Goal: Transaction & Acquisition: Purchase product/service

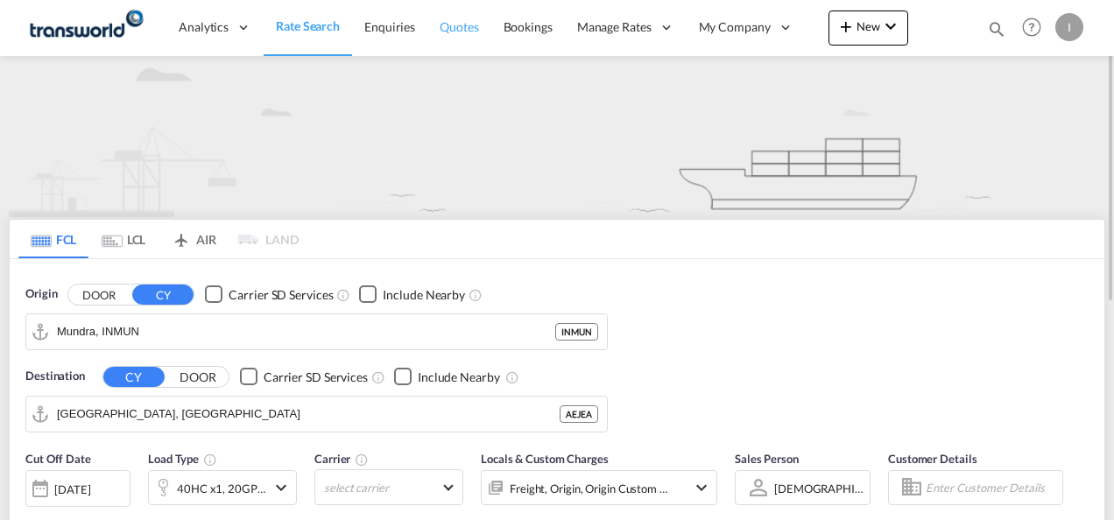
click at [447, 33] on span "Quotes" at bounding box center [459, 27] width 39 height 18
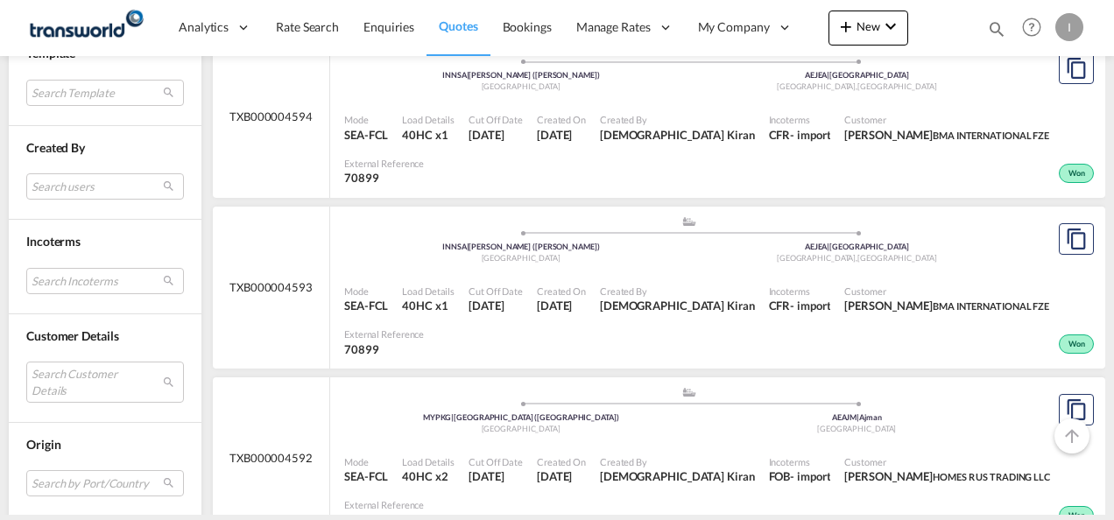
scroll to position [701, 0]
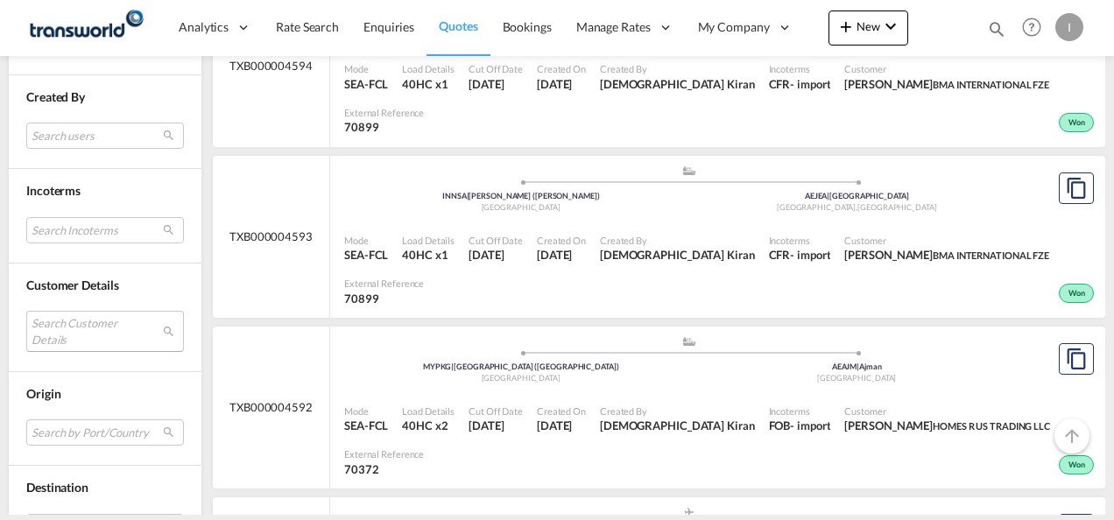
click at [77, 319] on md-select "Search Customer Details user name user [PERSON_NAME] PRINCESS [PERSON_NAME][EMA…" at bounding box center [105, 331] width 158 height 40
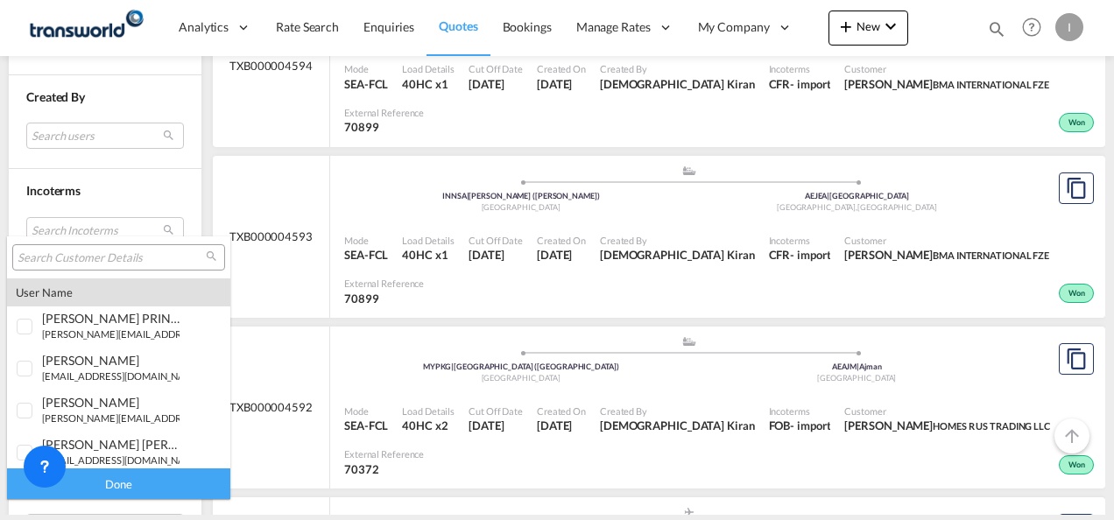
click at [72, 252] on input "search" at bounding box center [112, 258] width 188 height 16
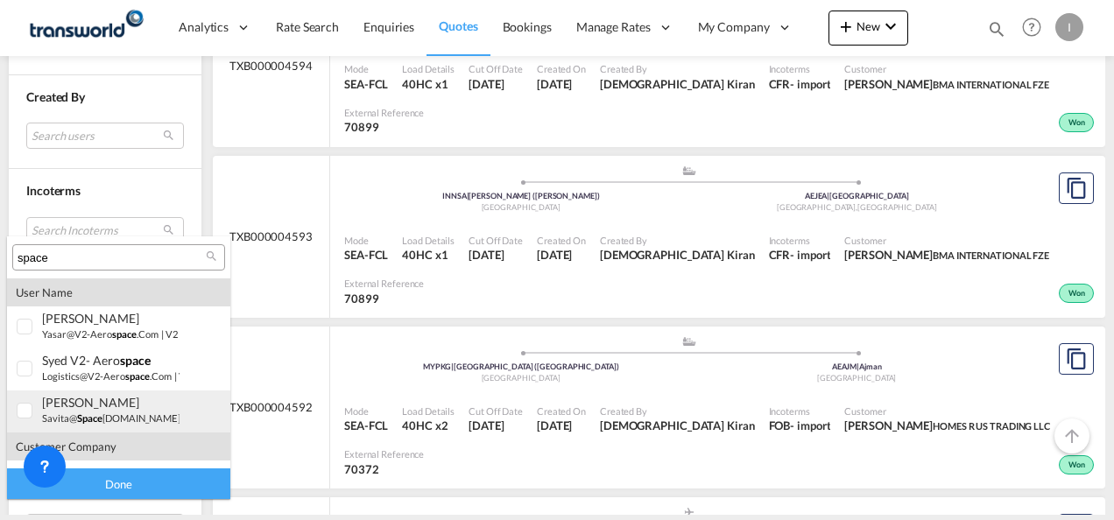
type input "space"
click at [63, 401] on div "[PERSON_NAME]" at bounding box center [110, 402] width 137 height 15
click at [82, 487] on div "Done" at bounding box center [118, 484] width 223 height 31
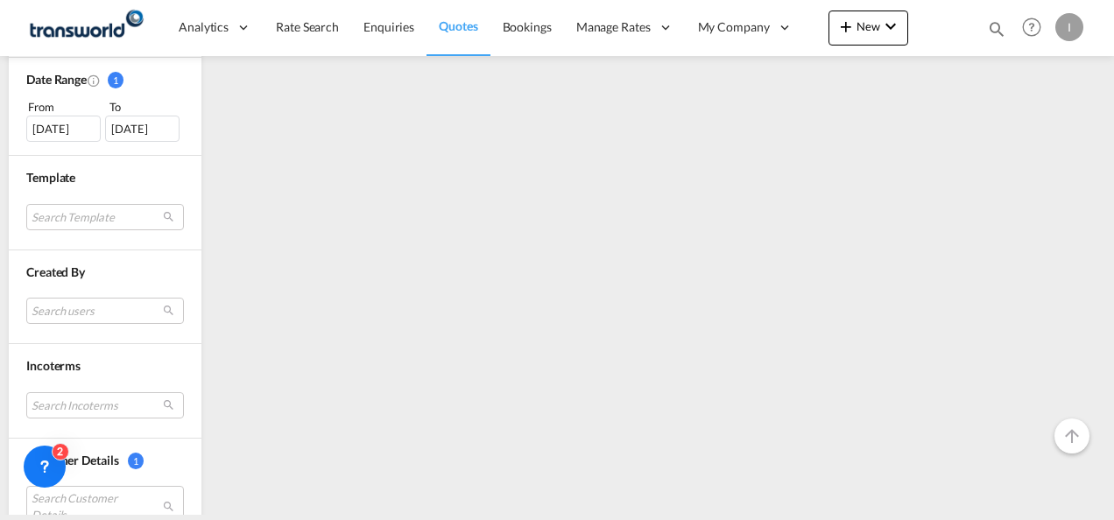
scroll to position [508, 0]
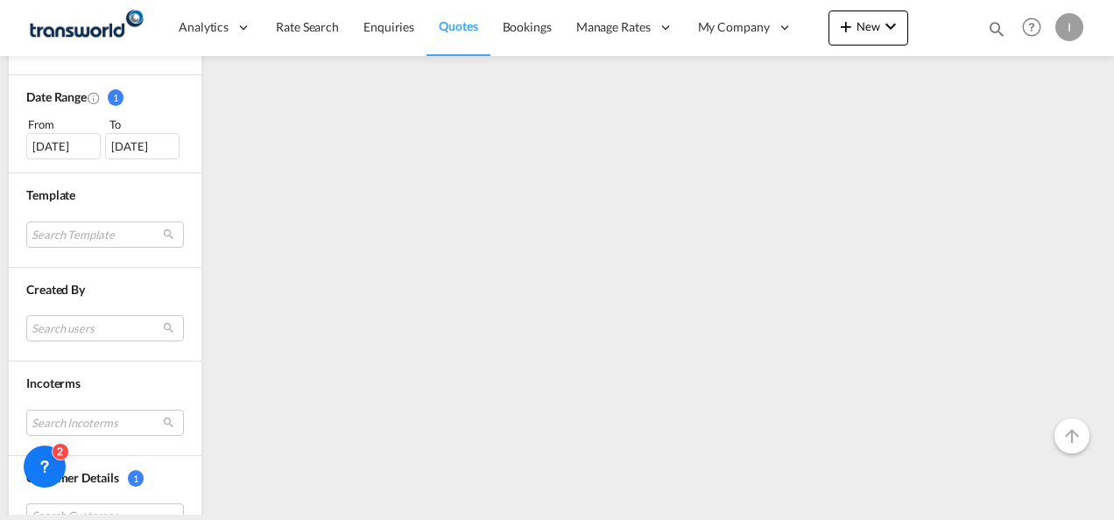
click at [68, 138] on div "[DATE]" at bounding box center [63, 146] width 74 height 26
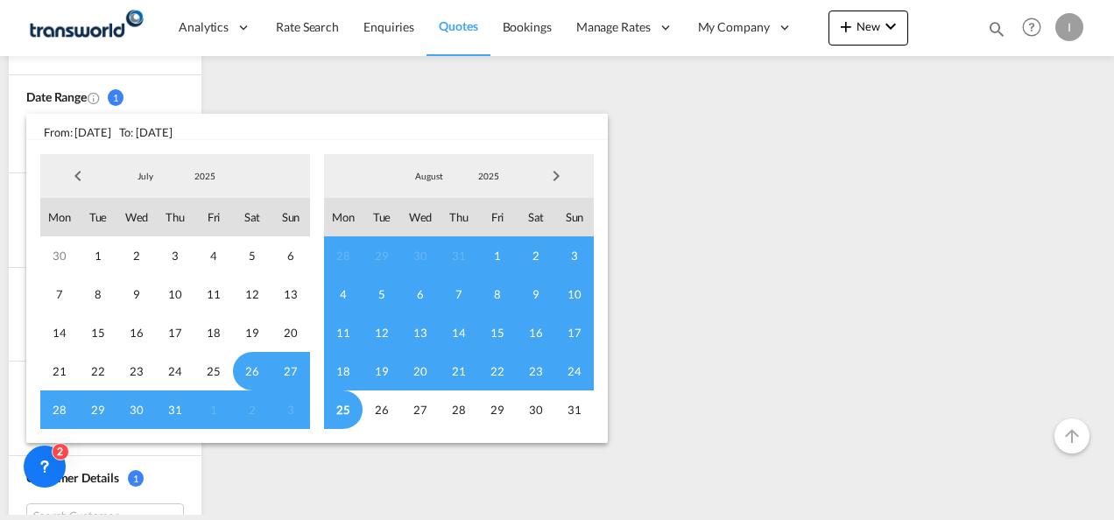
click at [84, 173] on span "Previous Month" at bounding box center [77, 176] width 35 height 35
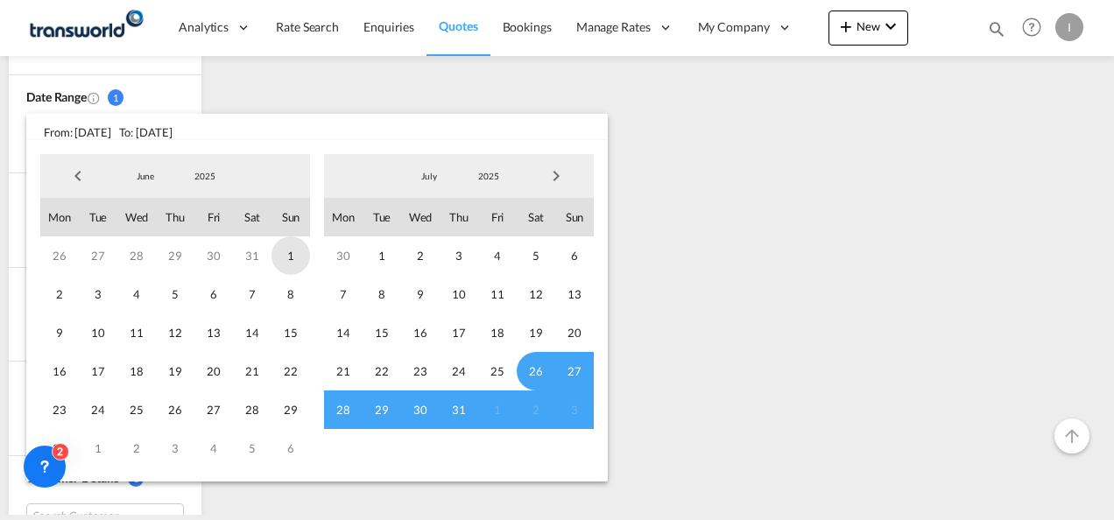
click at [283, 250] on span "1" at bounding box center [290, 255] width 39 height 39
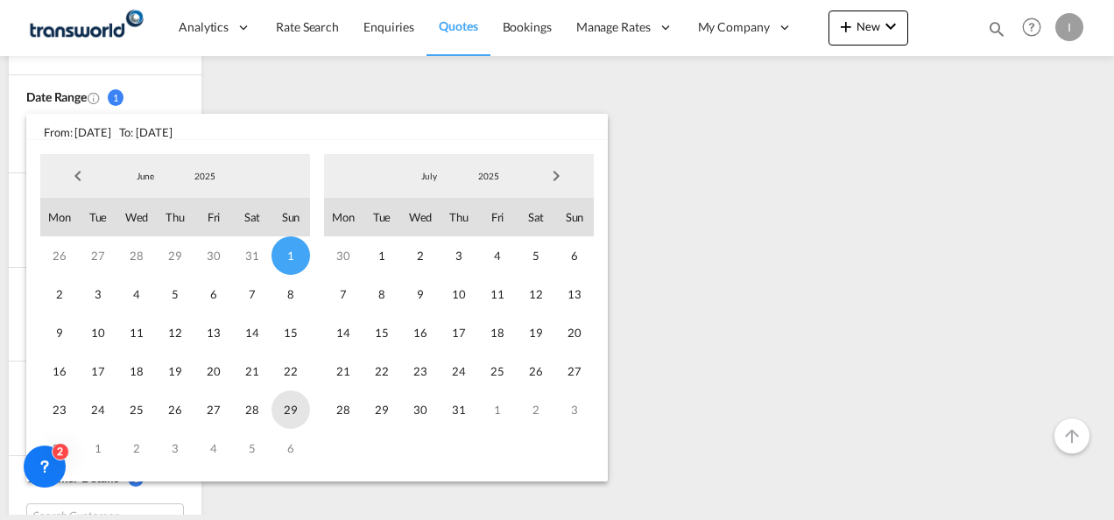
click at [293, 417] on span "29" at bounding box center [290, 410] width 39 height 39
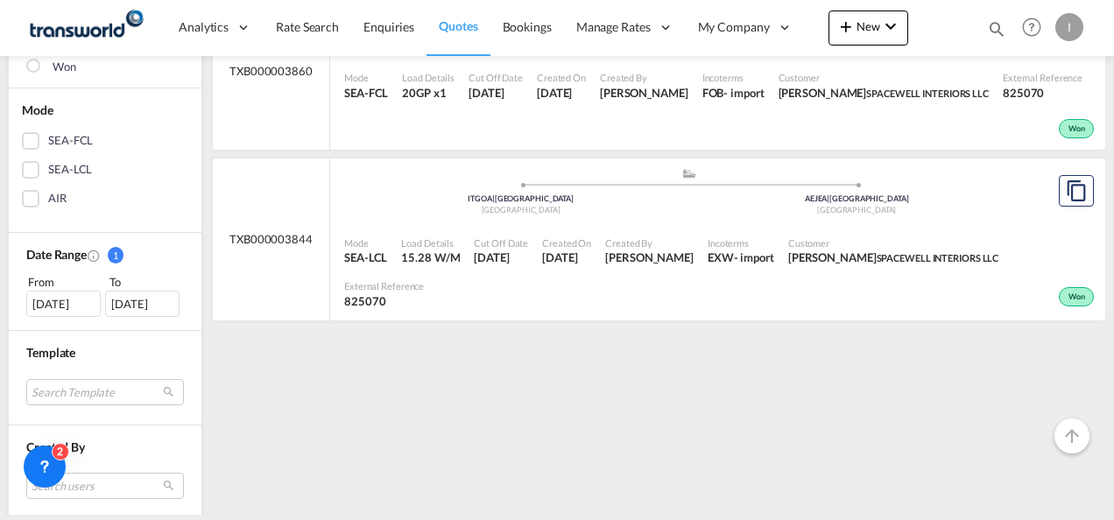
scroll to position [88, 0]
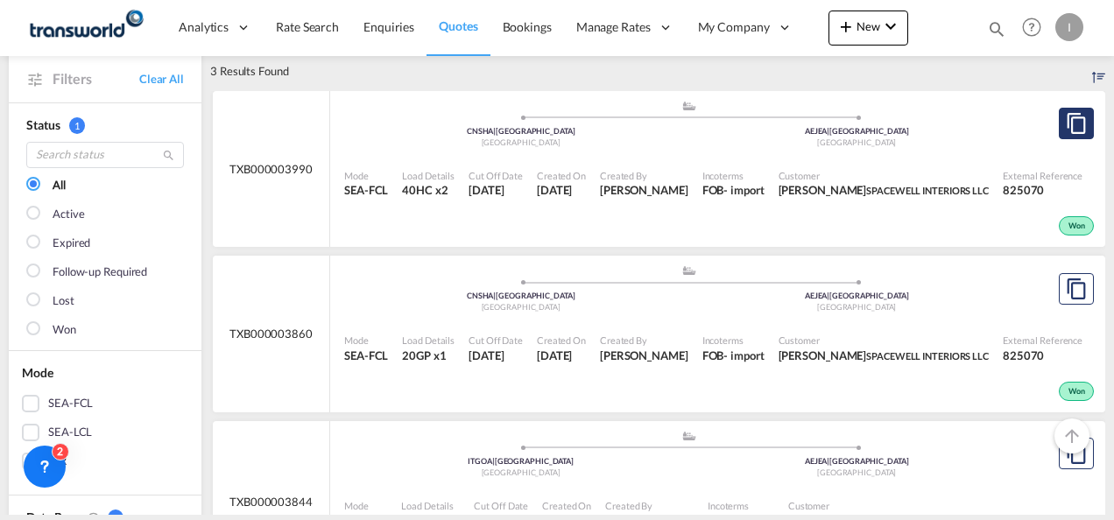
click at [1079, 117] on button "Copy Quote" at bounding box center [1076, 124] width 35 height 32
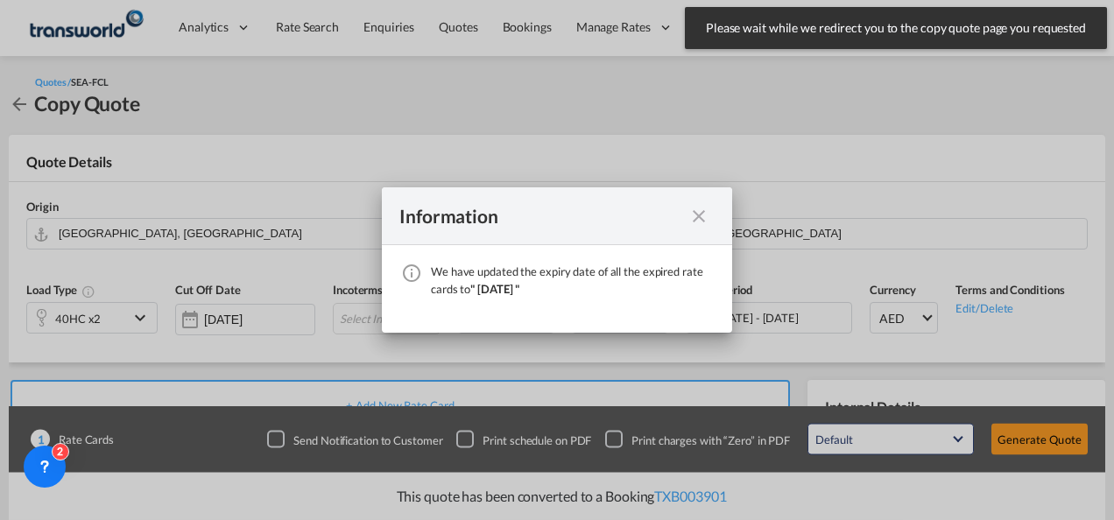
click at [702, 210] on md-icon "icon-close fg-AAA8AD cursor" at bounding box center [698, 216] width 21 height 21
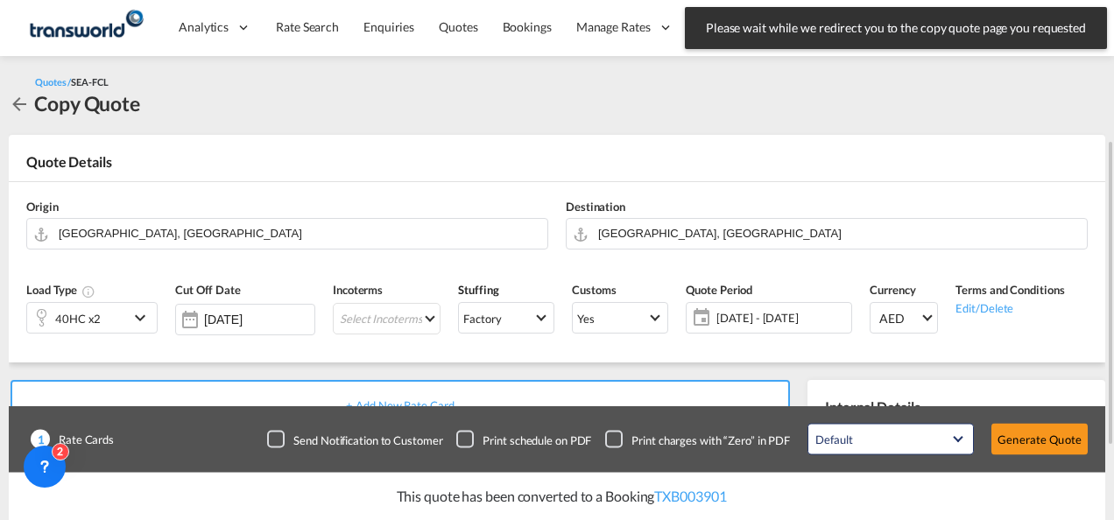
scroll to position [88, 0]
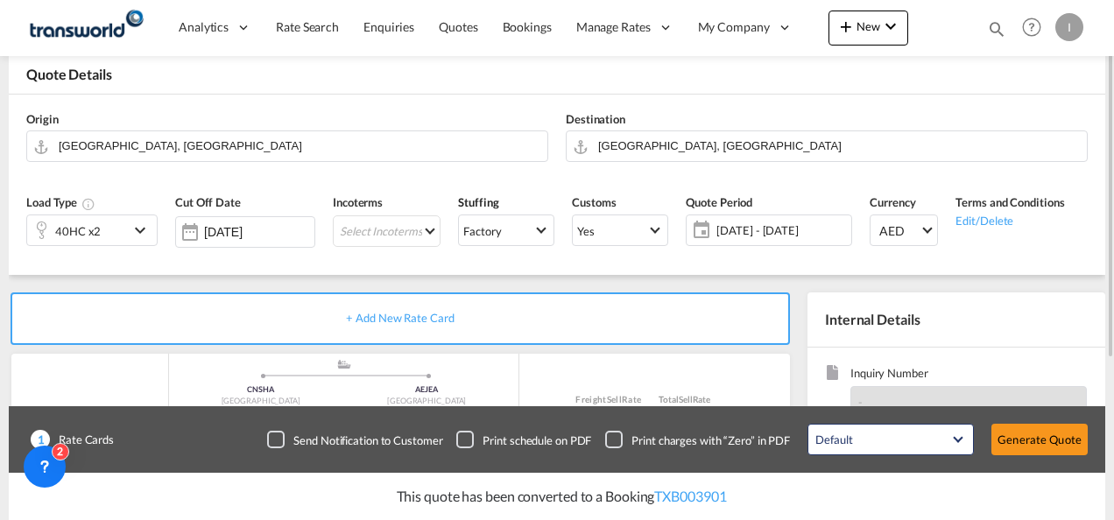
click at [105, 239] on div "40HC x2" at bounding box center [78, 230] width 102 height 30
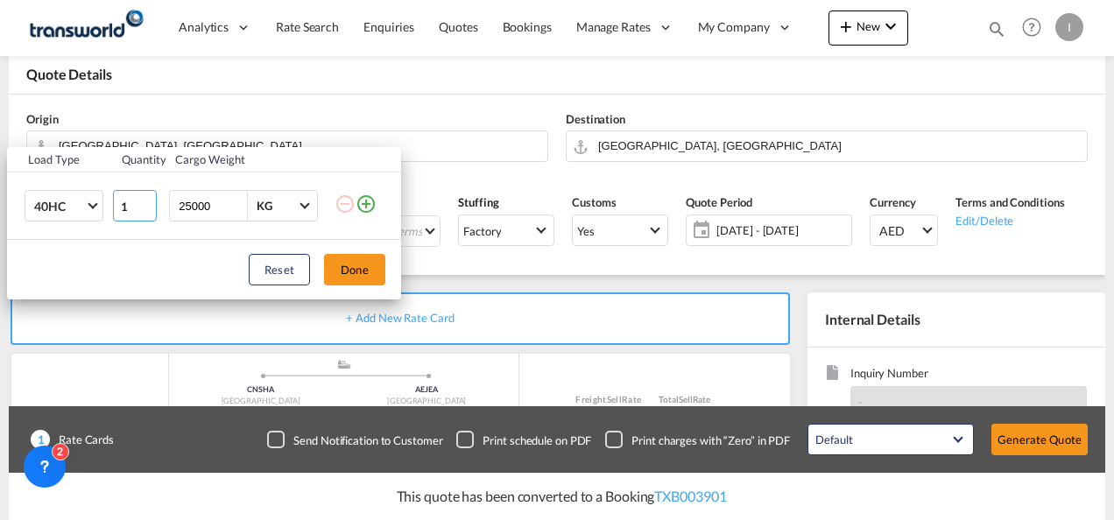
type input "1"
click at [146, 208] on input "1" at bounding box center [135, 206] width 44 height 32
click at [345, 270] on button "Done" at bounding box center [354, 270] width 61 height 32
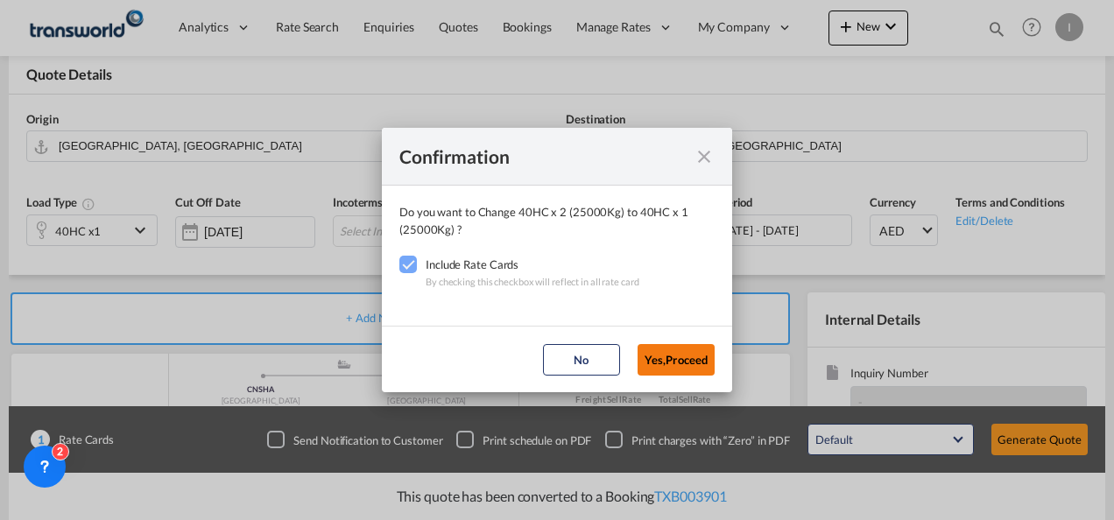
click at [655, 360] on button "Yes,Proceed" at bounding box center [676, 360] width 77 height 32
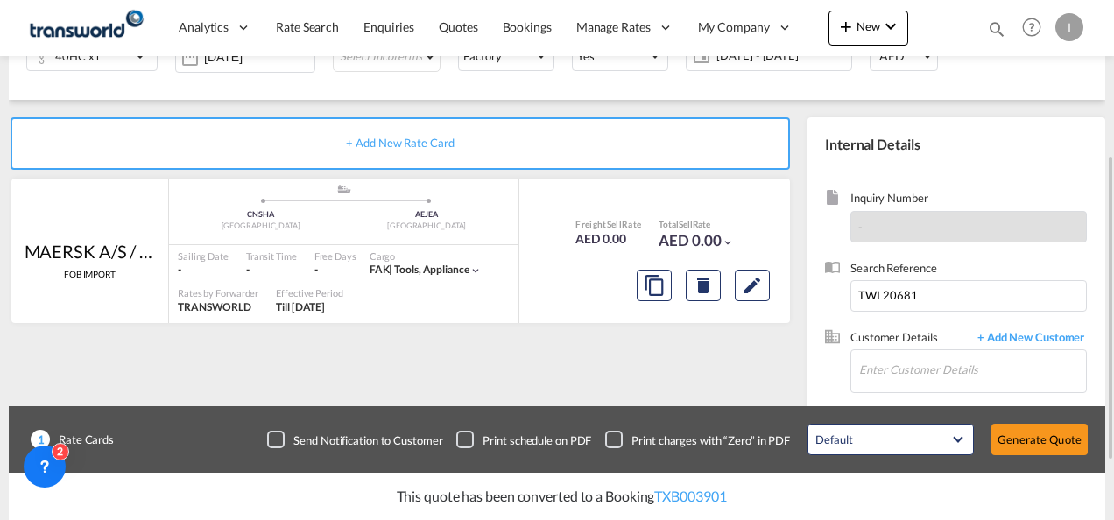
scroll to position [350, 0]
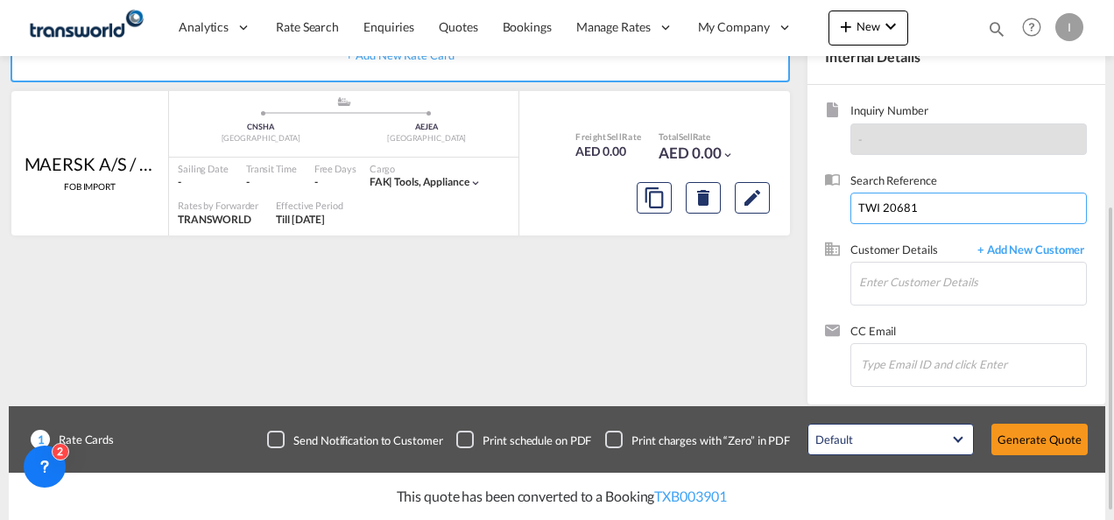
drag, startPoint x: 925, startPoint y: 205, endPoint x: 806, endPoint y: 208, distance: 119.1
click at [806, 208] on internal-details "Internal Details Inquiry Number - Search Reference TWI 20681 Customer Details +…" at bounding box center [952, 217] width 307 height 375
paste input "From Subject Received Size Categories [DEMOGRAPHIC_DATA] Kiran RE: Request for …"
drag, startPoint x: 958, startPoint y: 208, endPoint x: 1117, endPoint y: 207, distance: 158.5
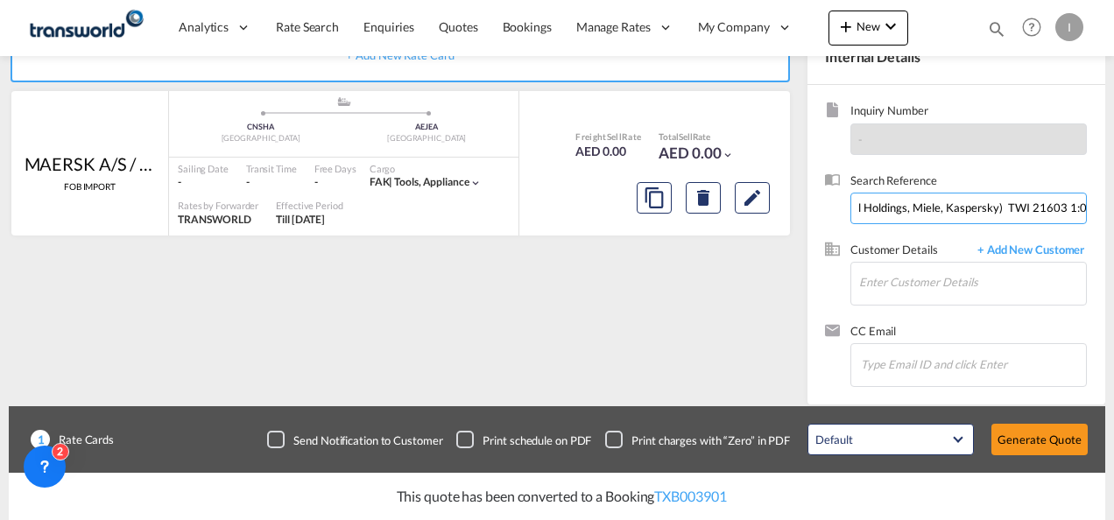
click at [1113, 207] on html "Analytics Reports Dashboard Rate Search Enquiries Quotes" at bounding box center [557, 260] width 1114 height 520
drag, startPoint x: 1029, startPoint y: 211, endPoint x: -4, endPoint y: 218, distance: 1032.5
click at [0, 218] on html "Analytics Reports Dashboard Rate Search Enquiries Quotes" at bounding box center [557, 260] width 1114 height 520
type input "TWI 21603"
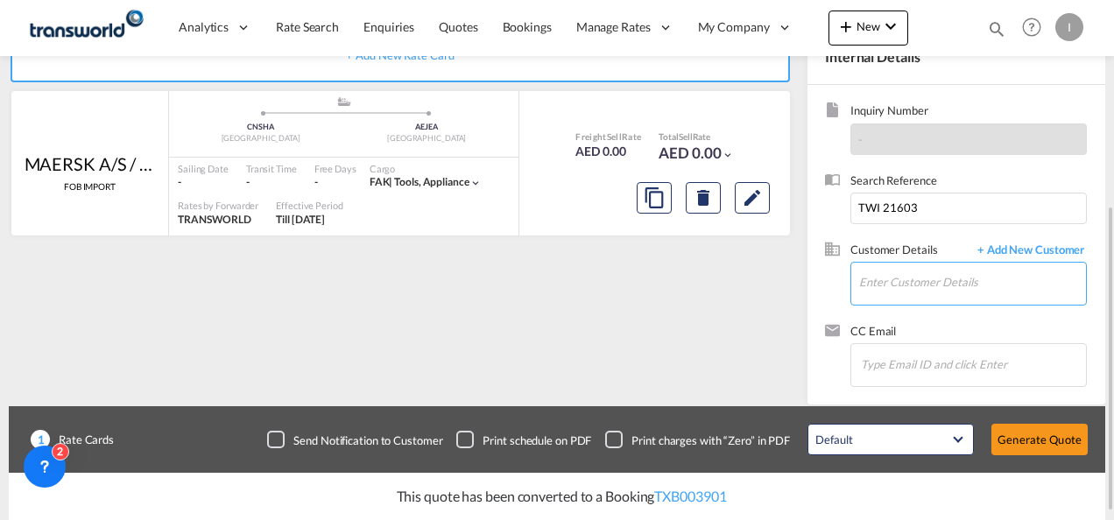
click at [883, 279] on input "Enter Customer Details" at bounding box center [972, 282] width 227 height 39
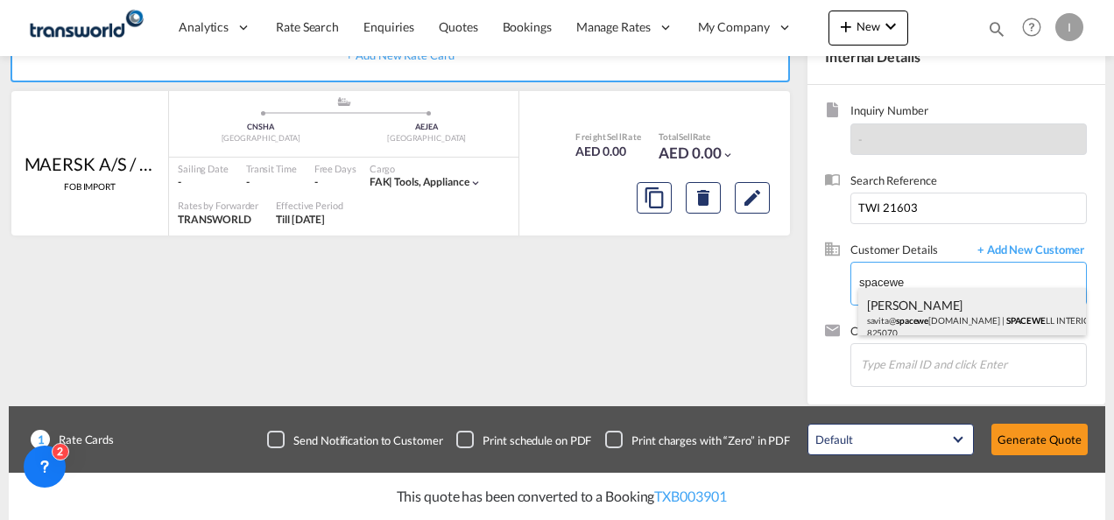
click at [930, 319] on div "[PERSON_NAME] savita@ spacewe [DOMAIN_NAME] | SPACEWE LL INTERIORS LLC | 825070" at bounding box center [972, 318] width 229 height 60
type input "SPACEWELL INTERIORS LLC, [PERSON_NAME], [EMAIL_ADDRESS][DOMAIN_NAME]"
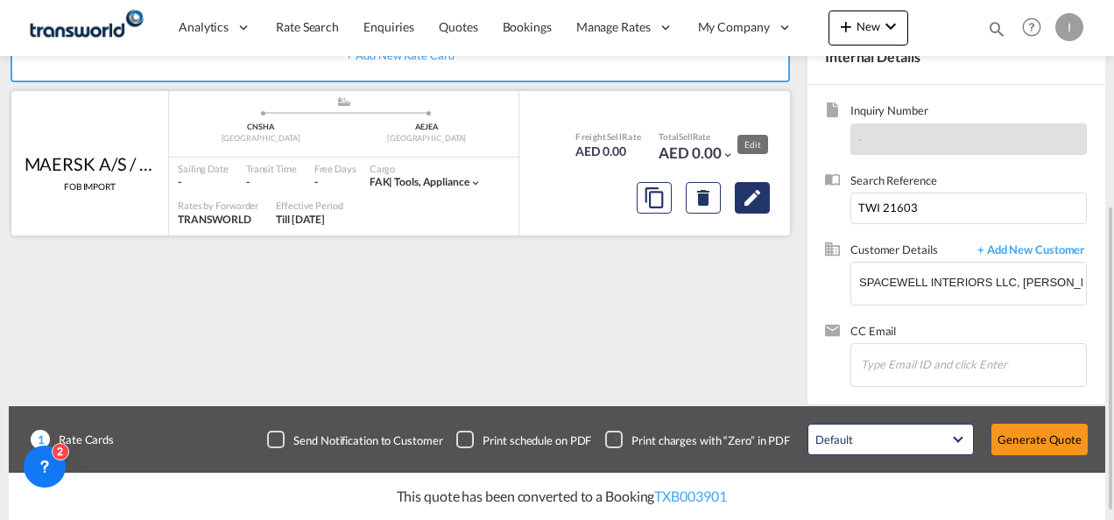
click at [753, 205] on md-icon "Edit" at bounding box center [752, 197] width 21 height 21
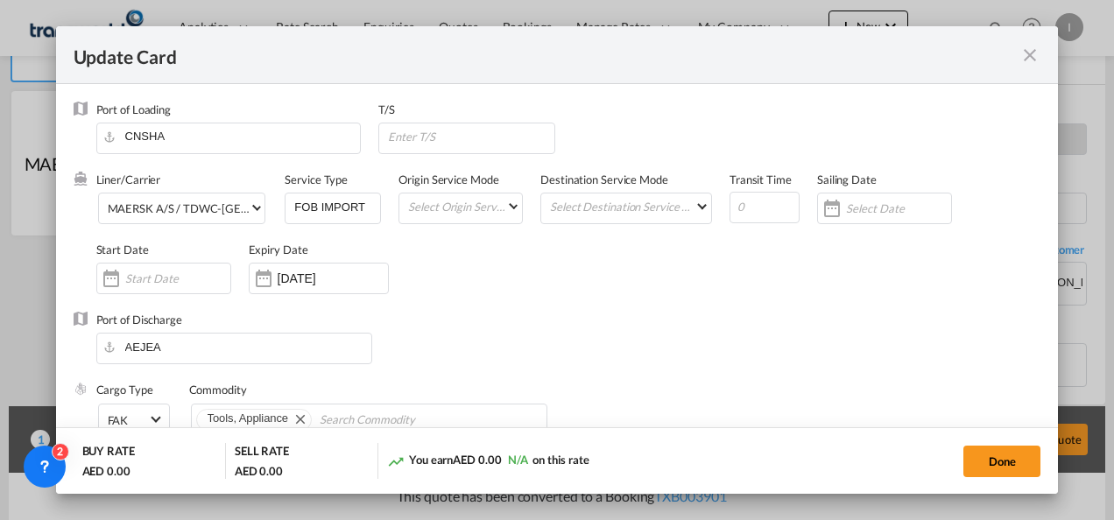
select select "per equipment"
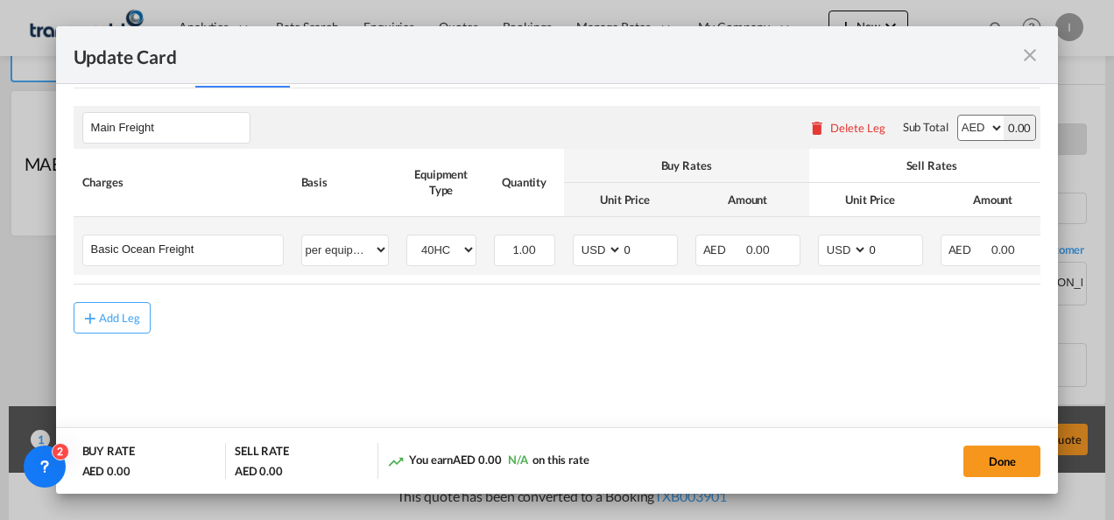
scroll to position [447, 0]
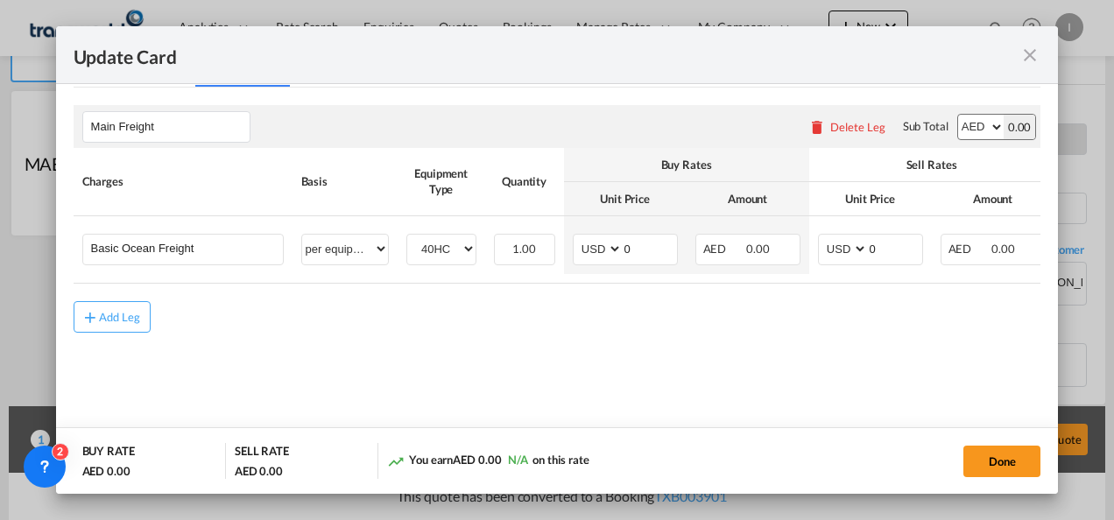
click at [1026, 56] on md-icon "icon-close fg-AAA8AD m-0 pointer" at bounding box center [1029, 55] width 21 height 21
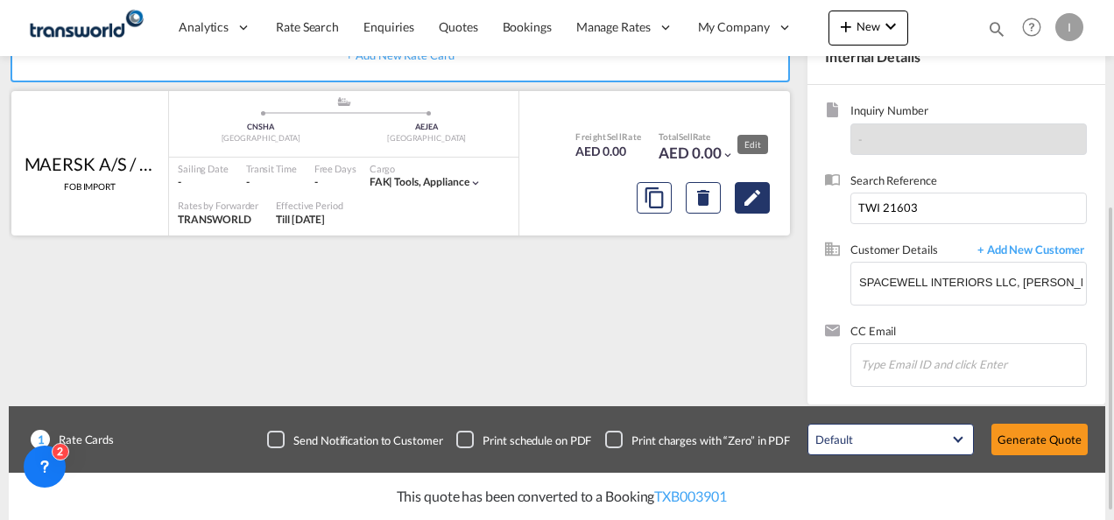
click at [752, 198] on md-icon "Edit" at bounding box center [752, 197] width 21 height 21
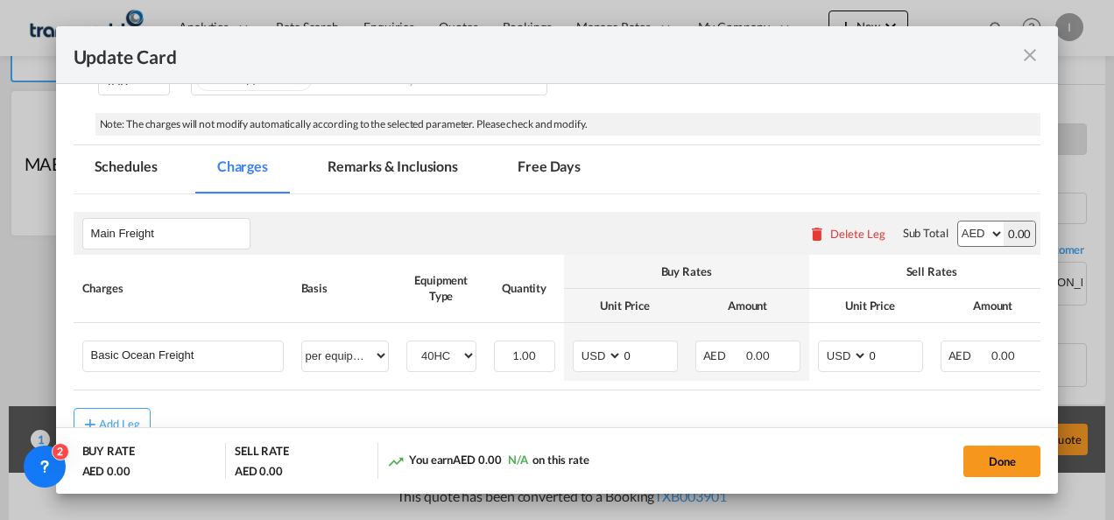
scroll to position [438, 0]
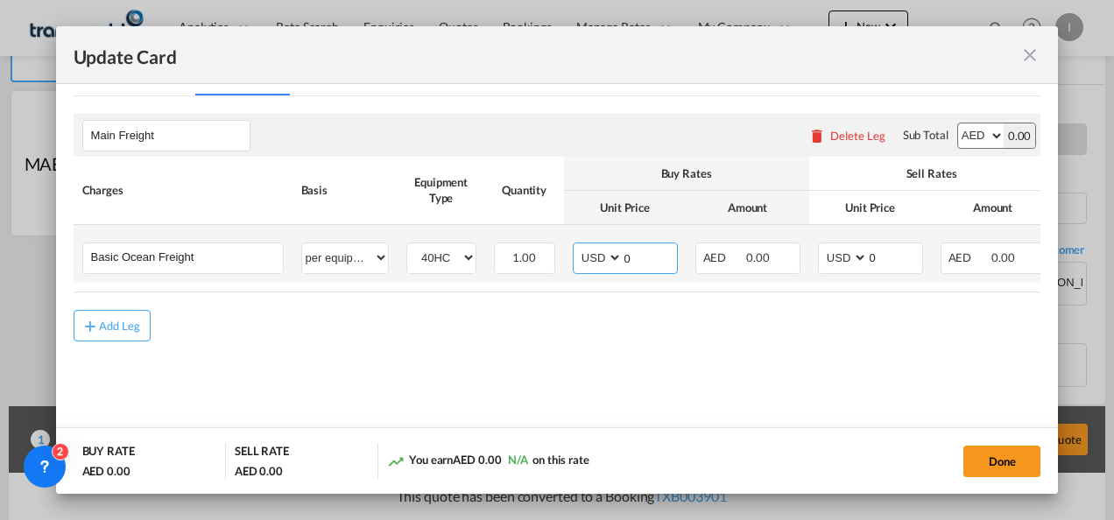
drag, startPoint x: 638, startPoint y: 255, endPoint x: 623, endPoint y: 255, distance: 14.9
click at [623, 255] on input "0" at bounding box center [650, 256] width 54 height 26
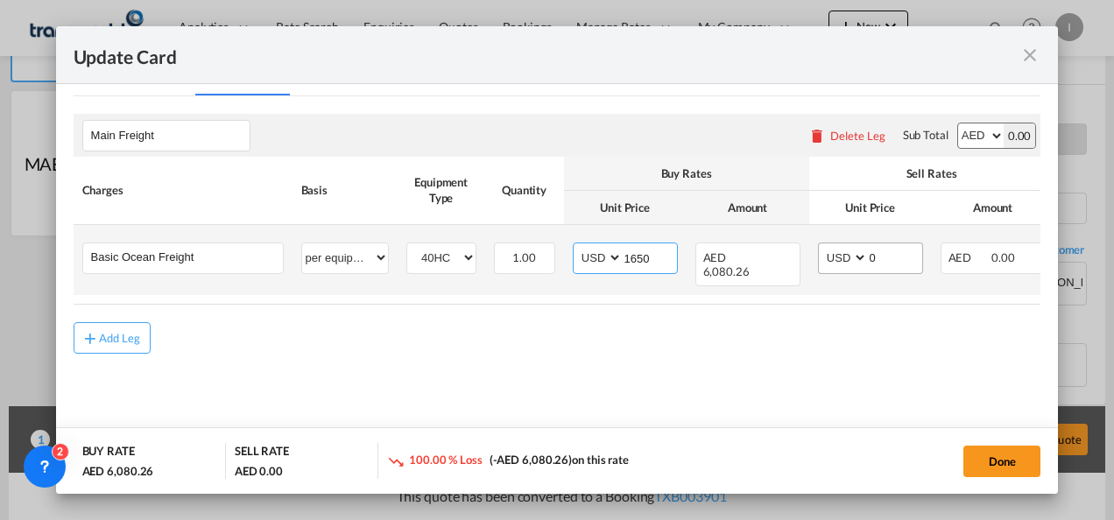
type input "1650"
drag, startPoint x: 899, startPoint y: 261, endPoint x: 838, endPoint y: 262, distance: 60.4
click at [838, 262] on md-input-container "AED AFN ALL AMD ANG AOA ARS AUD AWG AZN BAM BBD BDT BGN BHD BIF BMD BND [PERSON…" at bounding box center [870, 259] width 105 height 32
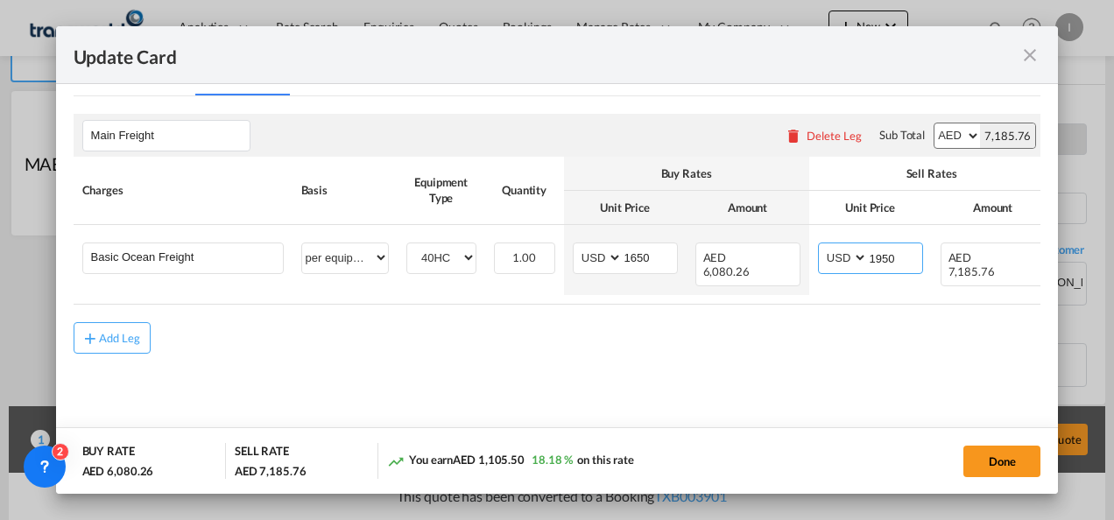
type input "1950"
click at [666, 398] on md-content "Main Freight Please enter leg name Leg Name Already Exists Delete Leg Sub Total…" at bounding box center [558, 258] width 968 height 325
click at [109, 333] on div "Add Leg" at bounding box center [120, 338] width 42 height 11
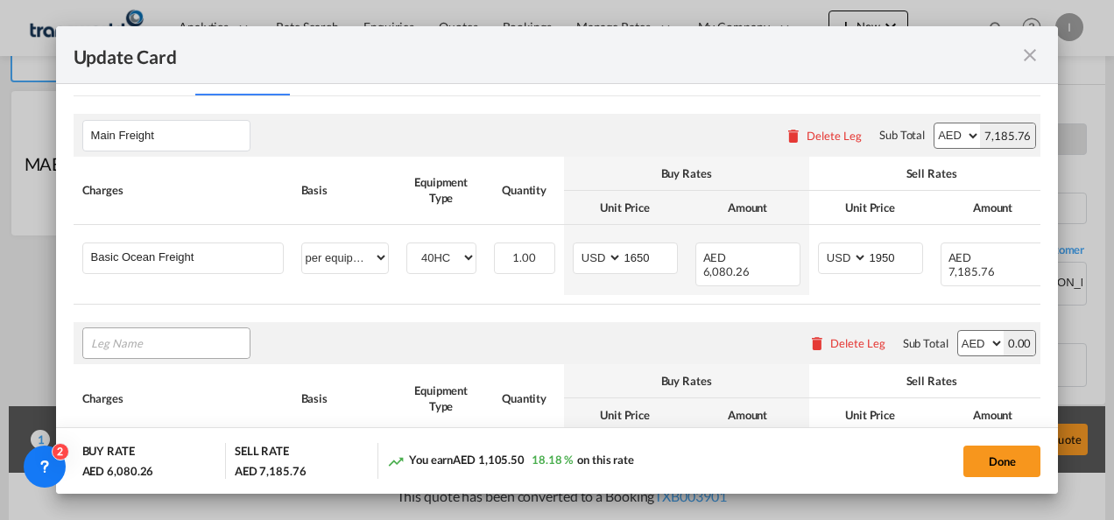
click at [110, 330] on input "Leg Name" at bounding box center [170, 343] width 159 height 26
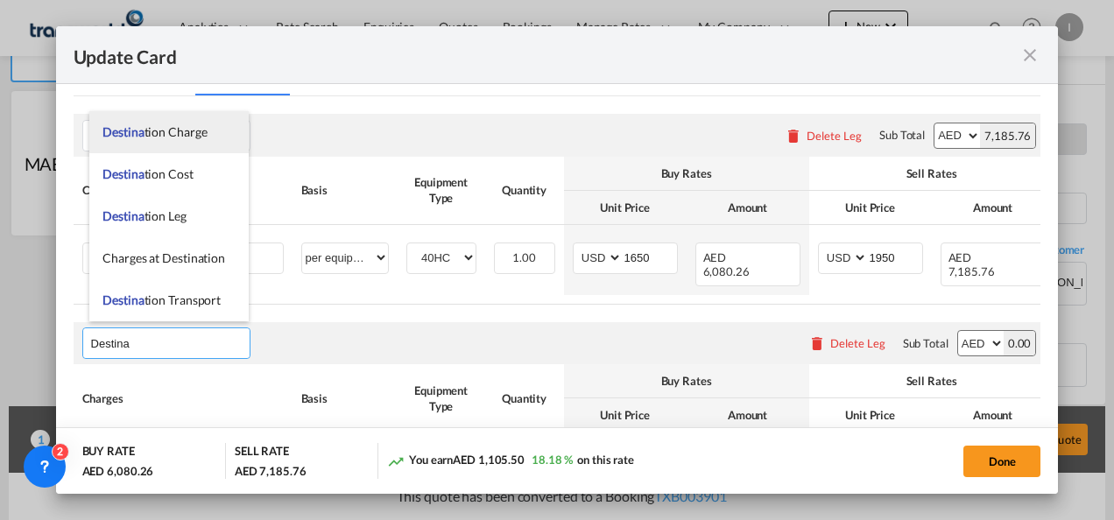
click at [168, 136] on span "Destina tion Charge" at bounding box center [154, 131] width 104 height 15
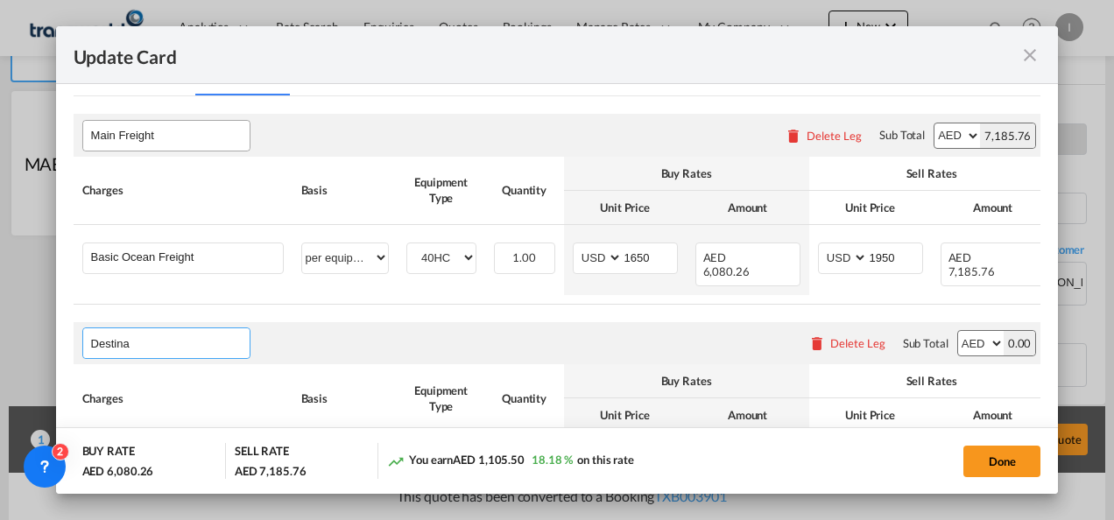
type input "Destination Charge"
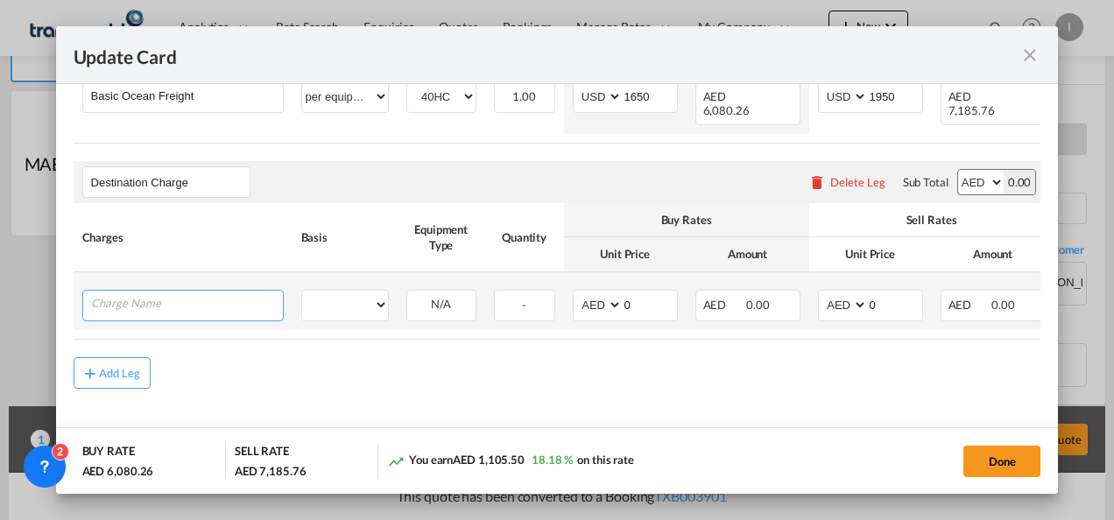
click at [145, 294] on input "Charge Name" at bounding box center [187, 304] width 192 height 26
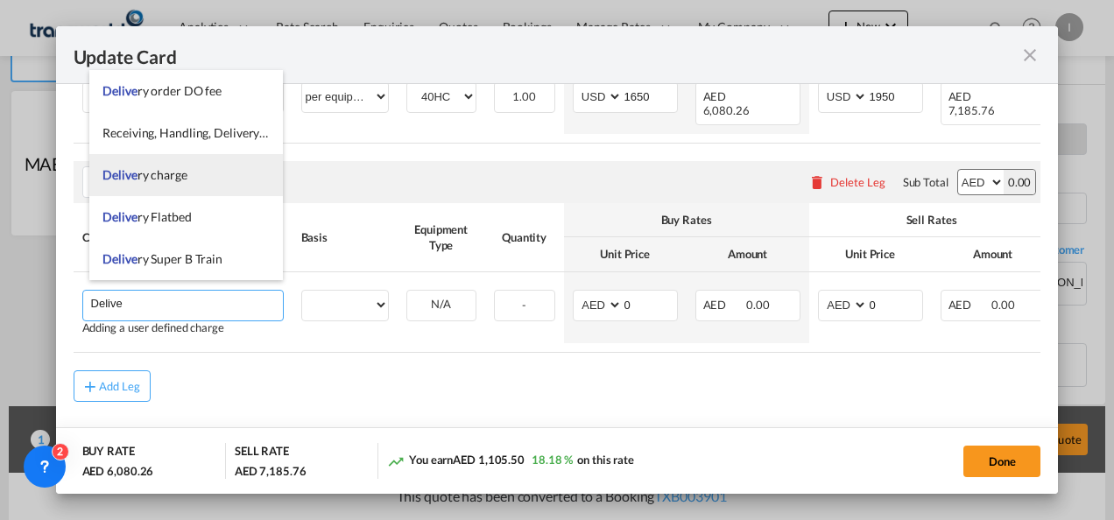
click at [170, 174] on span "Delive ry charge" at bounding box center [144, 174] width 85 height 15
type input "Delivery charge"
select select "per equipment"
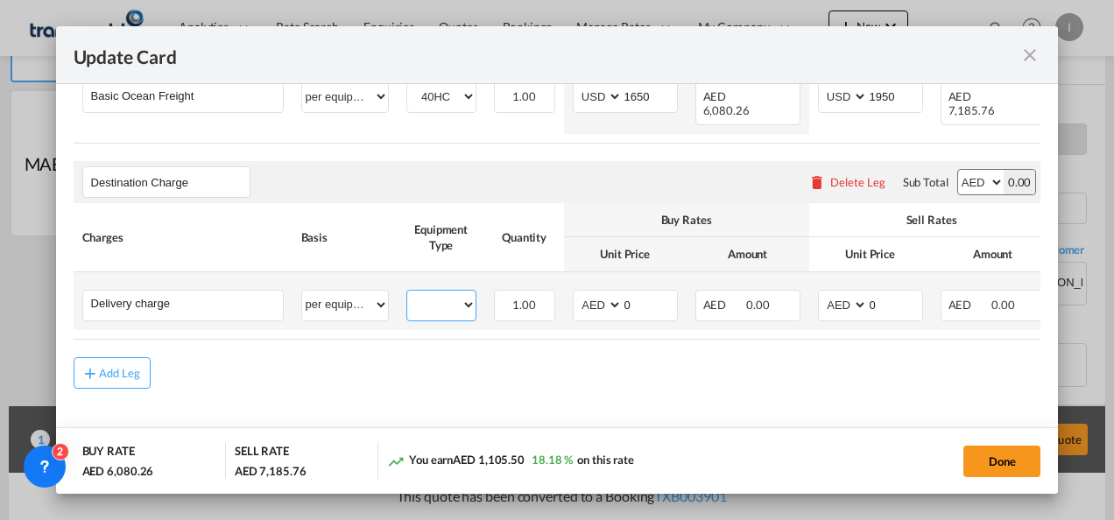
click at [456, 303] on select "40HC" at bounding box center [441, 305] width 68 height 24
select select "40HC"
click at [407, 293] on select "40HC" at bounding box center [441, 305] width 68 height 24
drag, startPoint x: 631, startPoint y: 296, endPoint x: 601, endPoint y: 298, distance: 29.8
click at [601, 298] on md-input-container "AED AFN ALL AMD ANG AOA ARS AUD AWG AZN BAM BBD BDT BGN BHD BIF BMD BND [PERSON…" at bounding box center [625, 306] width 105 height 32
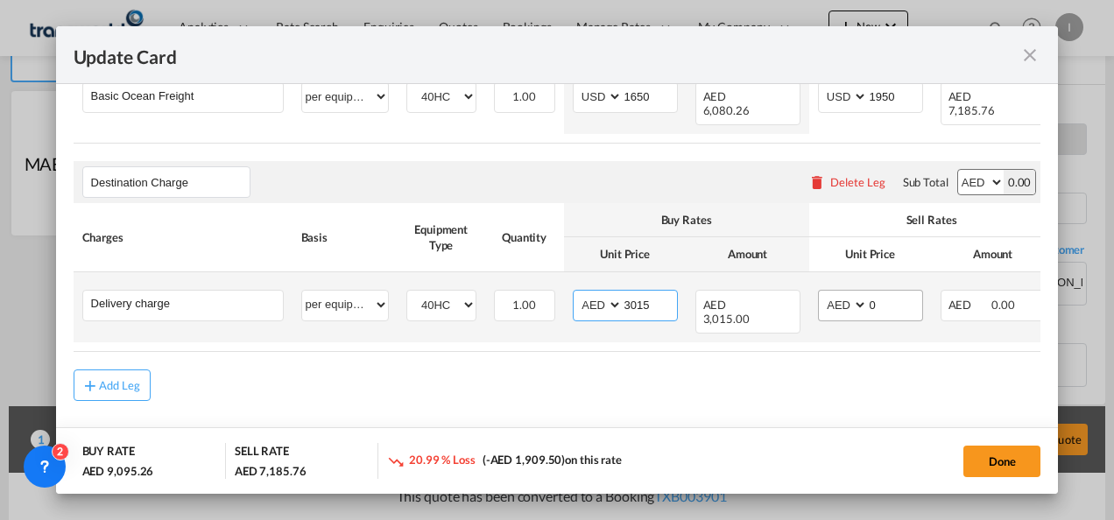
type input "3015"
drag, startPoint x: 898, startPoint y: 289, endPoint x: 818, endPoint y: 291, distance: 79.7
click at [818, 291] on md-input-container "AED AFN ALL AMD ANG AOA ARS AUD AWG AZN BAM BBD BDT BGN BHD BIF BMD BND [PERSON…" at bounding box center [870, 306] width 105 height 32
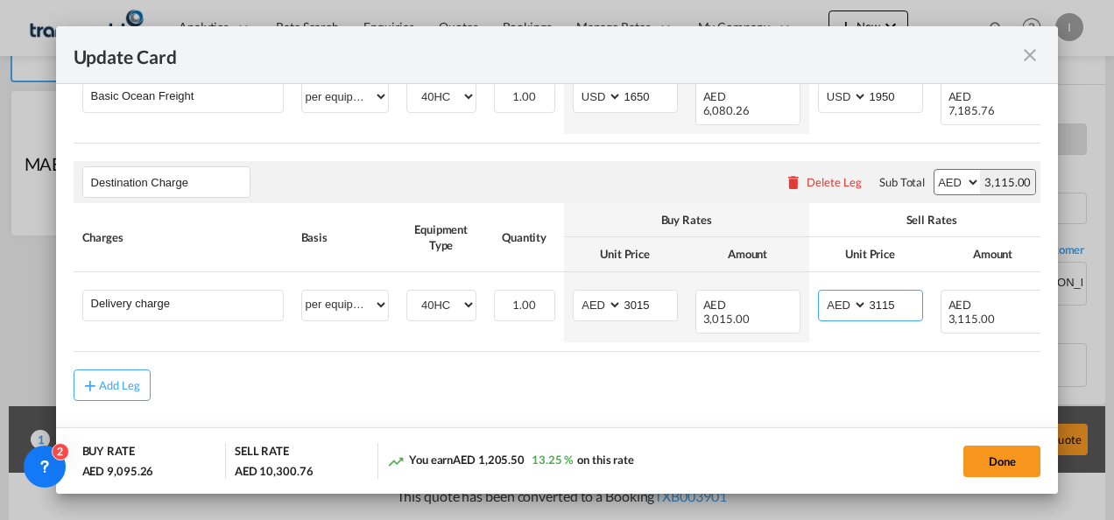
type input "3115"
click at [718, 398] on md-content "Main Freight Please enter leg name Leg Name Already Exists Delete Leg Sub Total…" at bounding box center [558, 201] width 968 height 532
click at [1026, 465] on button "Done" at bounding box center [1001, 462] width 77 height 32
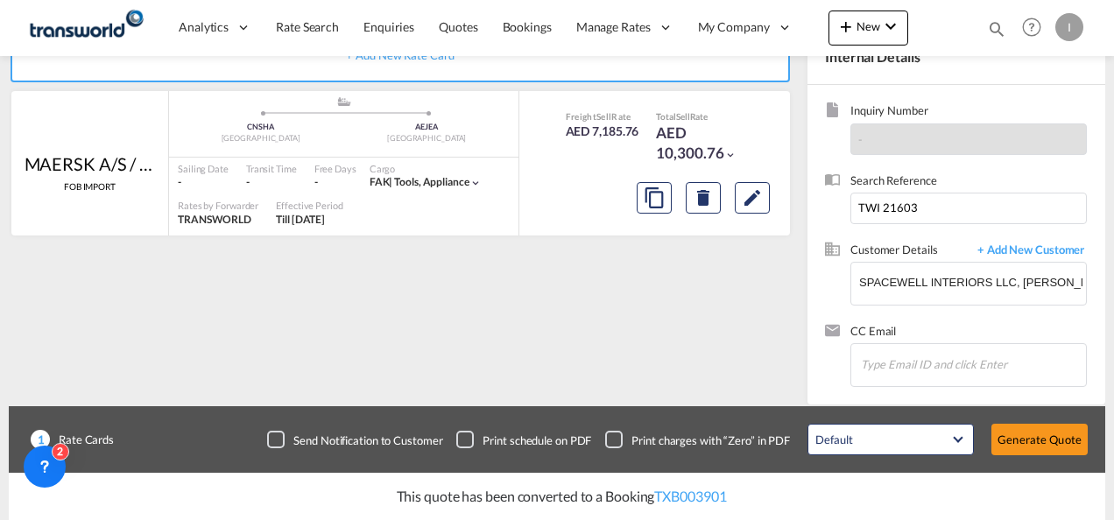
click at [1054, 442] on div "Update Card Port of [GEOGRAPHIC_DATA] [GEOGRAPHIC_DATA] T/S Liner/Carrier MAERS…" at bounding box center [557, 260] width 1114 height 520
click at [1054, 442] on button "Generate Quote" at bounding box center [1039, 440] width 96 height 32
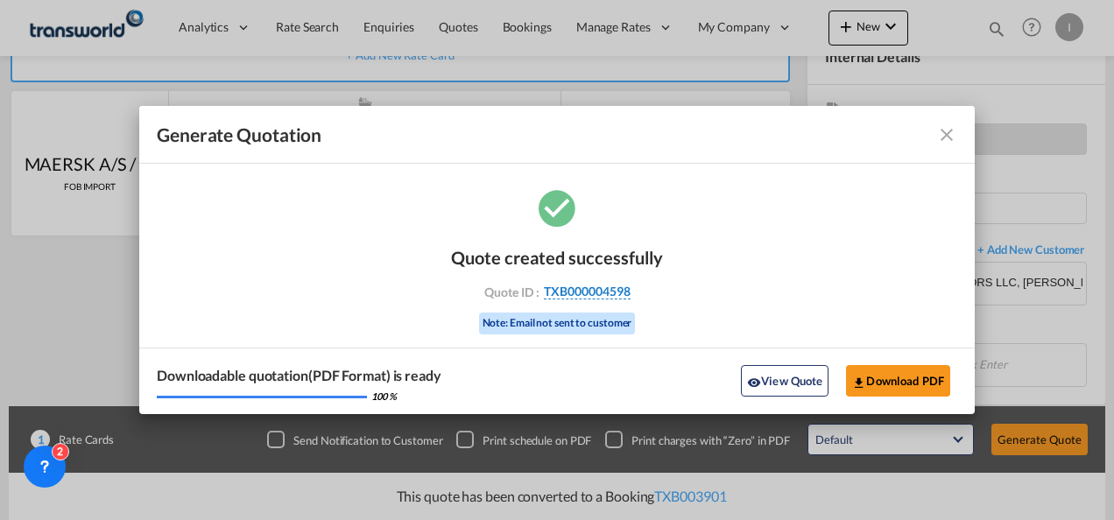
click at [591, 298] on span "TXB000004598" at bounding box center [587, 292] width 87 height 16
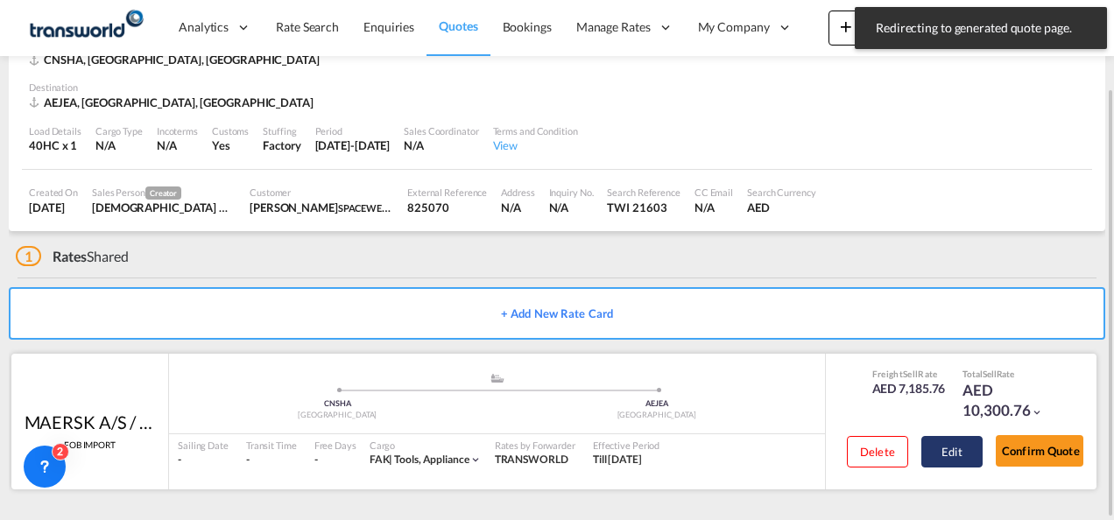
scroll to position [107, 0]
click at [979, 446] on button "Edit" at bounding box center [951, 453] width 61 height 32
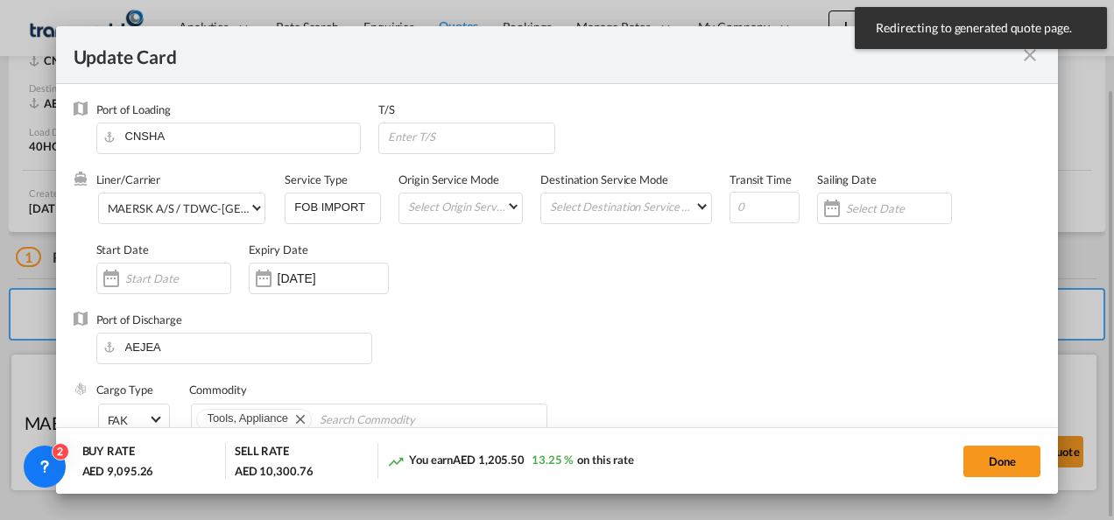
click at [997, 449] on div "Update Card Port of [GEOGRAPHIC_DATA] [GEOGRAPHIC_DATA] T/S Liner/Carrier MAERS…" at bounding box center [557, 260] width 1114 height 520
click at [996, 452] on button "Done" at bounding box center [1001, 462] width 77 height 32
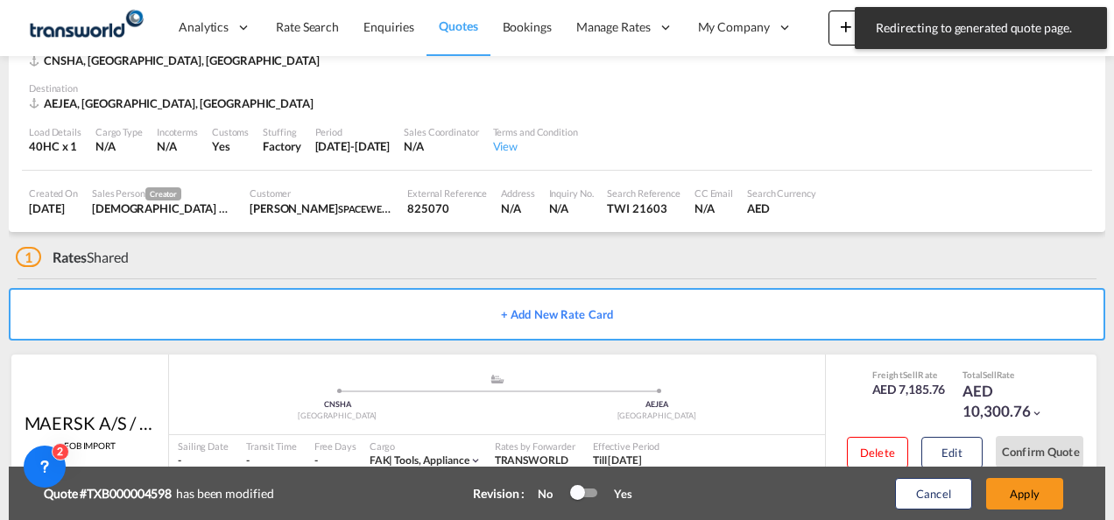
click at [1028, 453] on div "Update Card Port of [GEOGRAPHIC_DATA] [GEOGRAPHIC_DATA] T/S Liner/Carrier MAERS…" at bounding box center [557, 260] width 1114 height 520
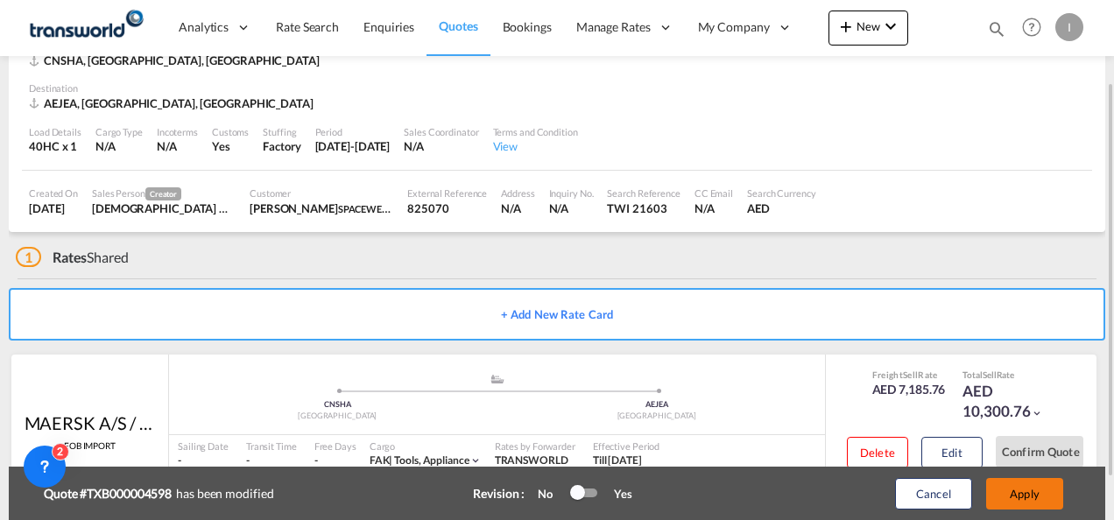
click at [1026, 489] on button "Apply" at bounding box center [1024, 494] width 77 height 32
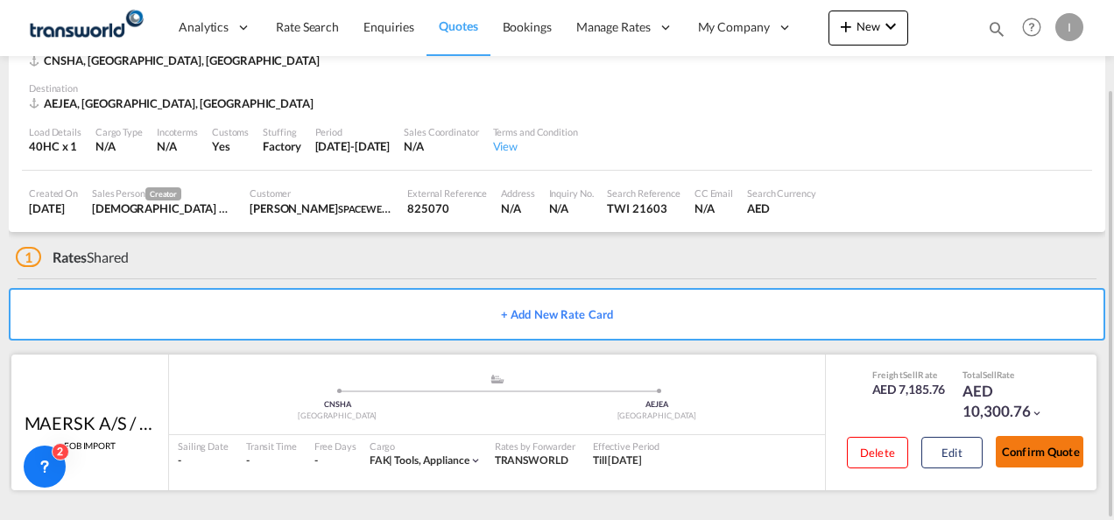
click at [1047, 465] on button "Confirm Quote" at bounding box center [1040, 452] width 88 height 32
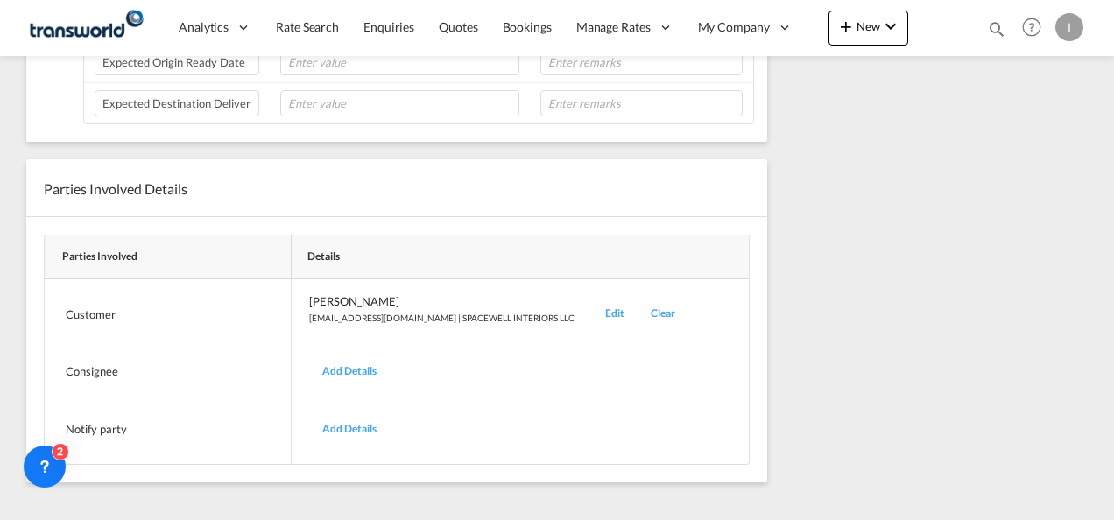
scroll to position [185, 0]
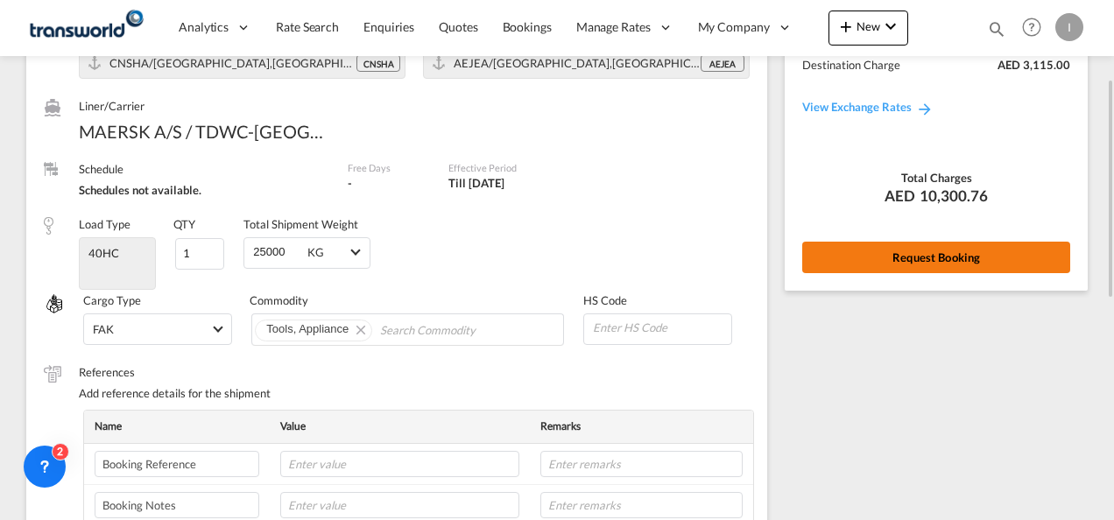
click at [946, 254] on button "Request Booking" at bounding box center [936, 258] width 268 height 32
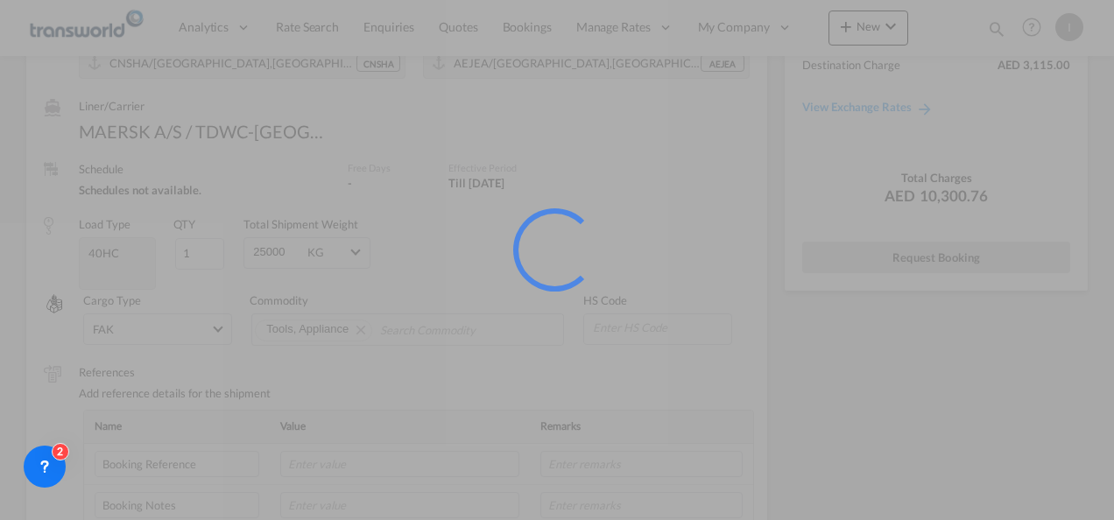
scroll to position [32, 0]
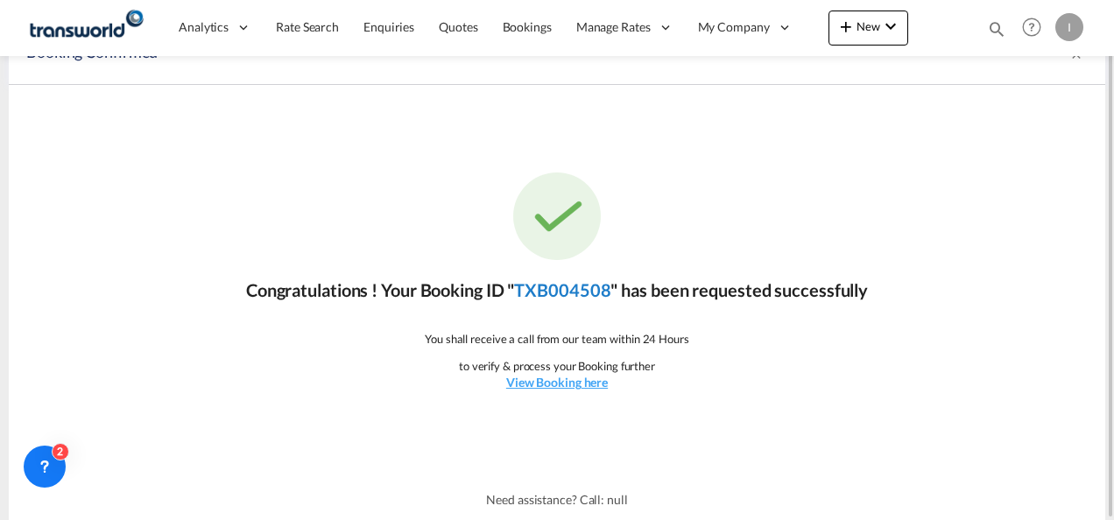
click at [581, 285] on link "TXB004508" at bounding box center [562, 289] width 96 height 21
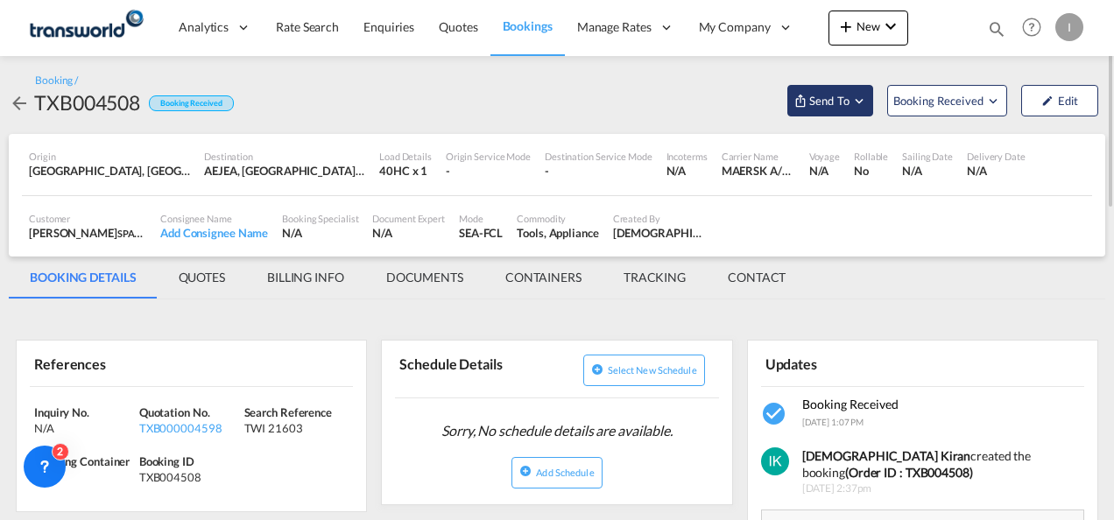
click at [849, 106] on span "Send To" at bounding box center [829, 101] width 44 height 18
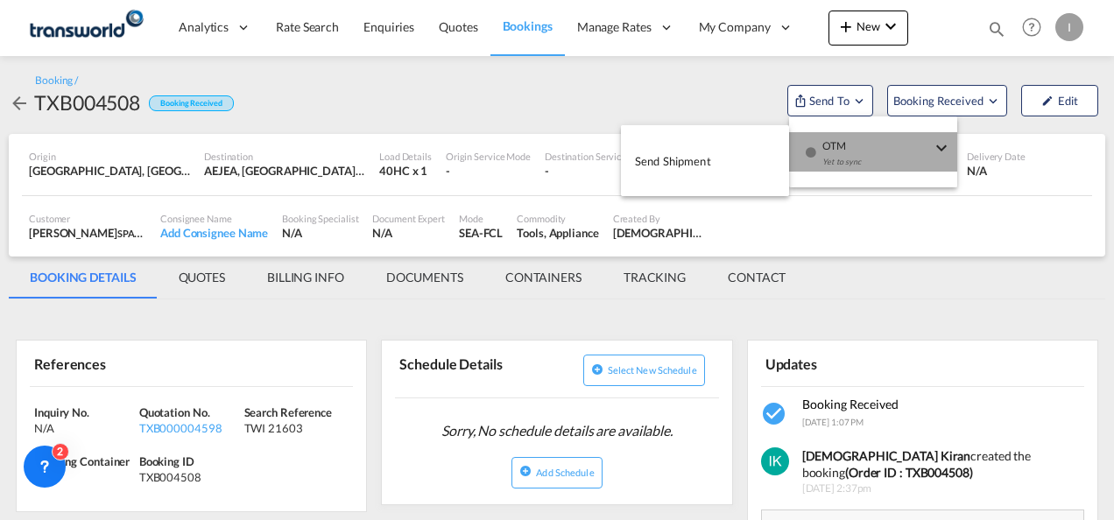
drag, startPoint x: 831, startPoint y: 152, endPoint x: 799, endPoint y: 158, distance: 33.0
click at [830, 152] on div "Yet to sync" at bounding box center [876, 166] width 109 height 37
click at [868, 270] on md-backdrop at bounding box center [557, 260] width 1114 height 520
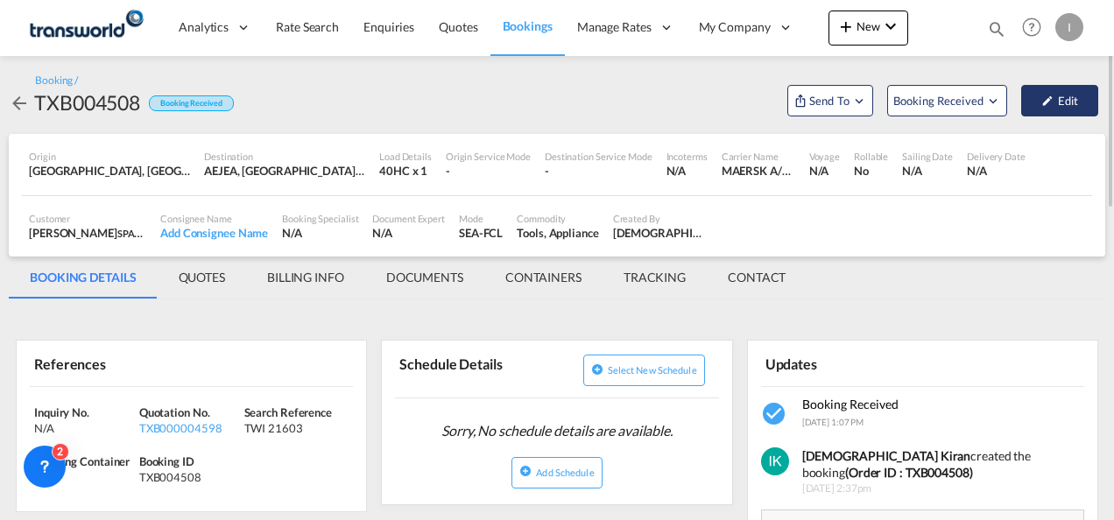
click at [1060, 102] on button "Edit" at bounding box center [1059, 101] width 77 height 32
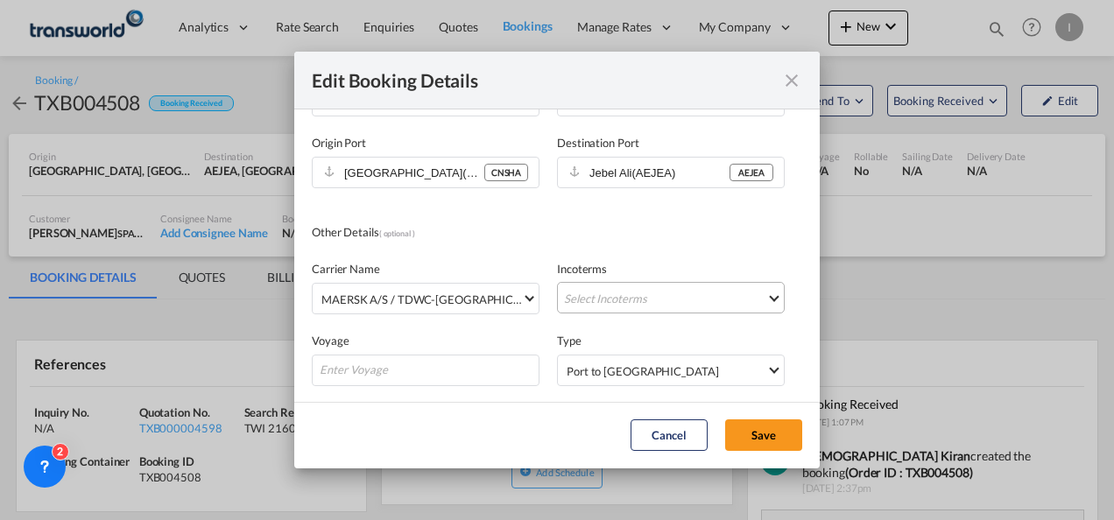
scroll to position [175, 0]
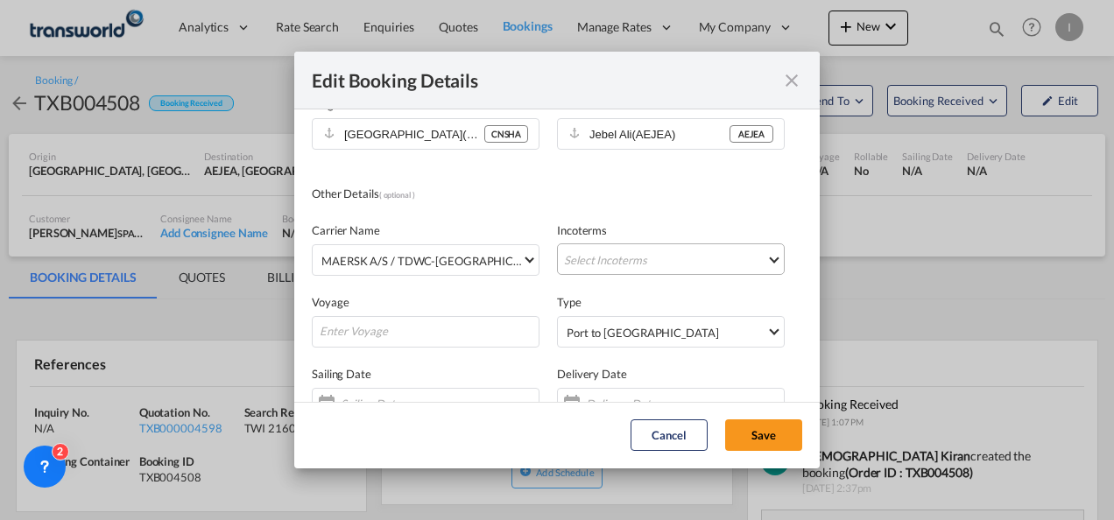
click at [608, 267] on md-select "Select Incoterms DDP - export Delivery Duty Paid DAP - import Delivered at Plac…" at bounding box center [671, 259] width 228 height 32
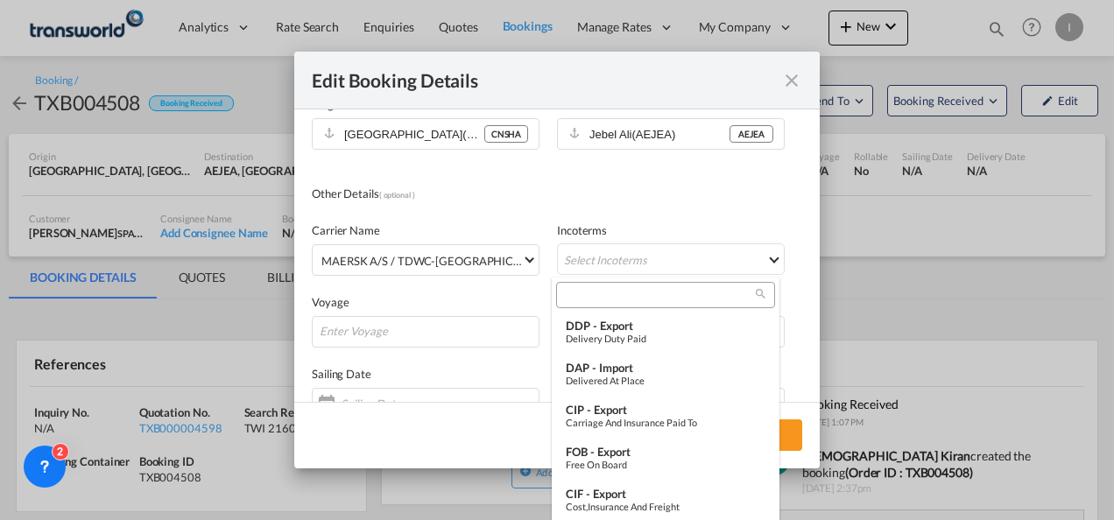
click at [595, 285] on div at bounding box center [665, 295] width 219 height 26
click at [593, 296] on input "search" at bounding box center [658, 295] width 194 height 16
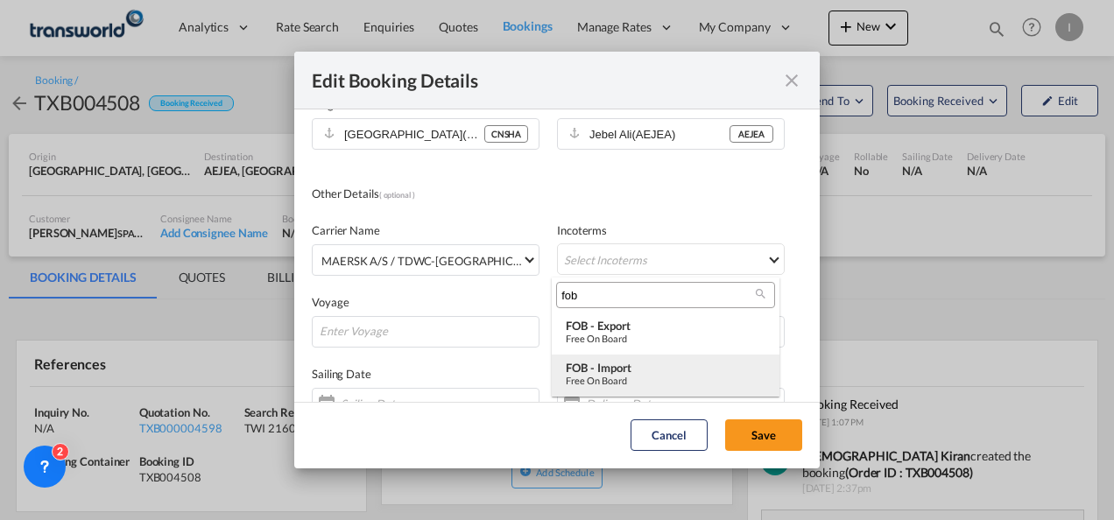
type input "fob"
click at [596, 366] on div "FOB - import" at bounding box center [666, 368] width 200 height 14
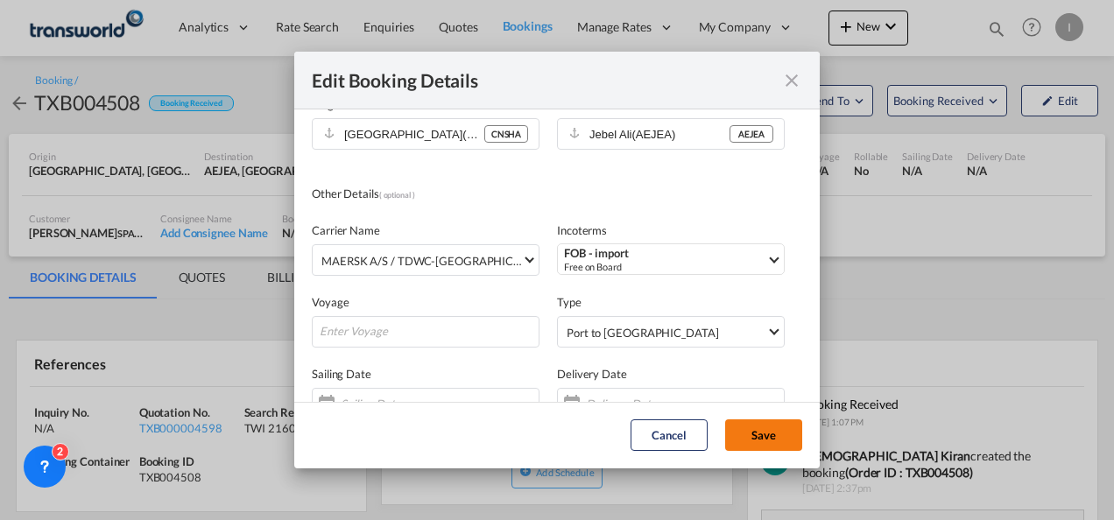
click at [765, 448] on button "Save" at bounding box center [763, 435] width 77 height 32
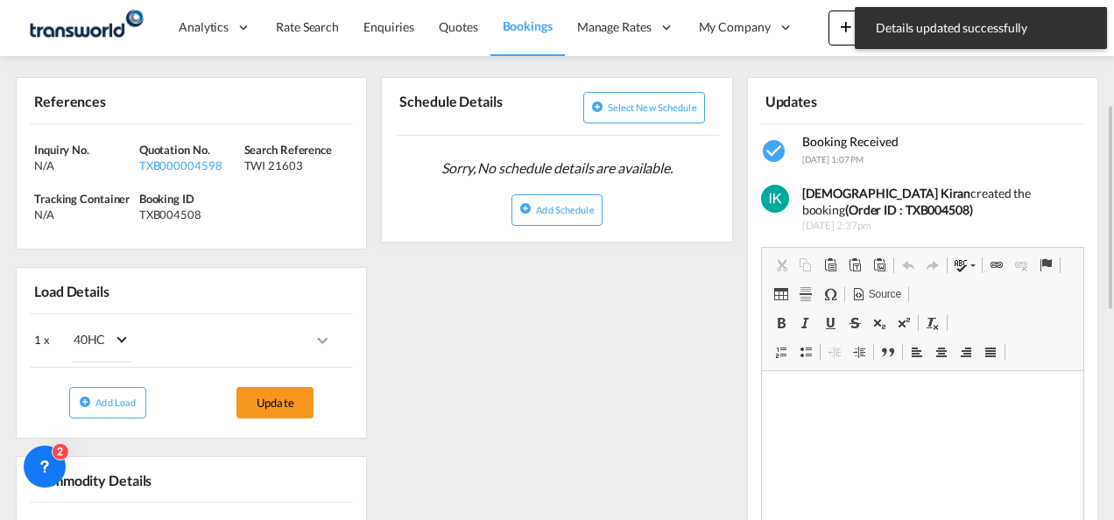
scroll to position [0, 0]
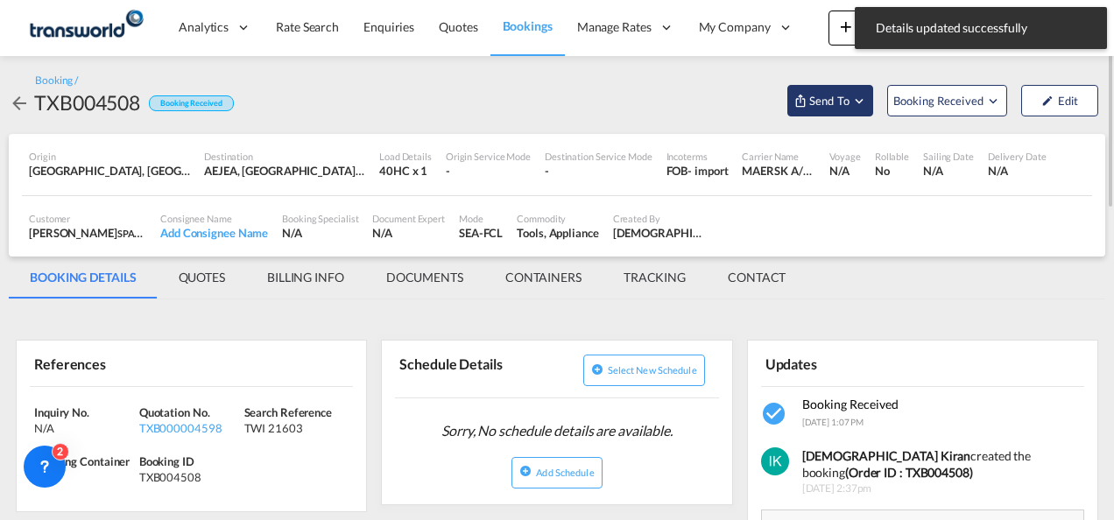
click at [834, 114] on button "Send To" at bounding box center [830, 101] width 86 height 32
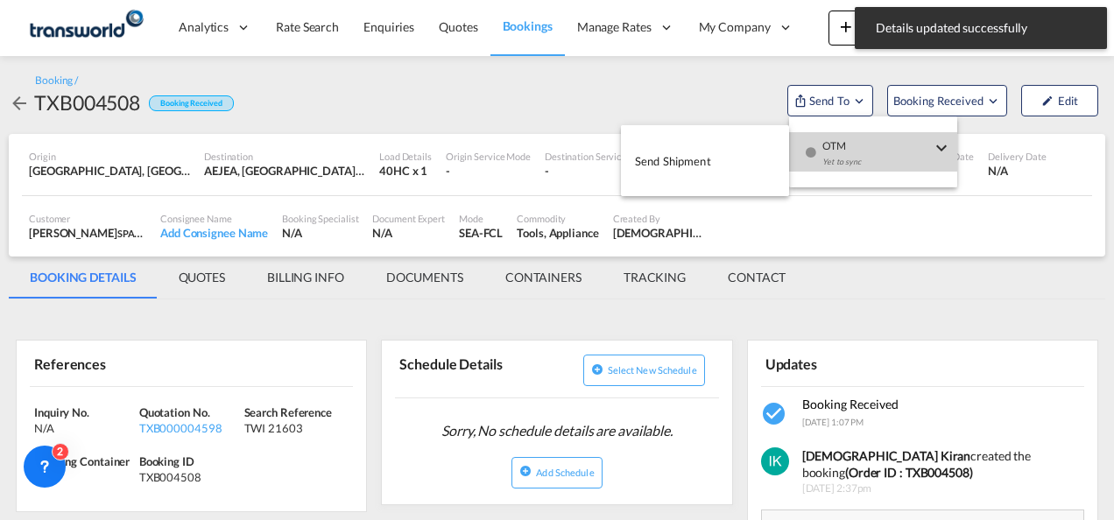
click at [851, 143] on span "OTM" at bounding box center [876, 140] width 109 height 16
click at [735, 145] on button "Send Shipment" at bounding box center [705, 160] width 168 height 39
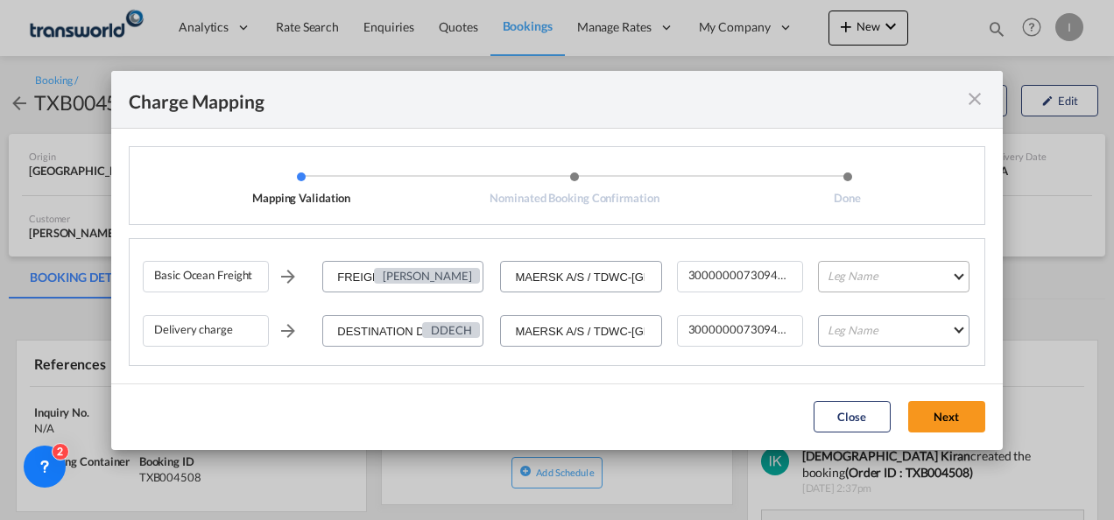
click at [869, 275] on md-select "Leg Name HANDLING ORIGIN VESSEL HANDLING DESTINATION OTHERS TL PICK UP CUSTOMS …" at bounding box center [894, 277] width 152 height 32
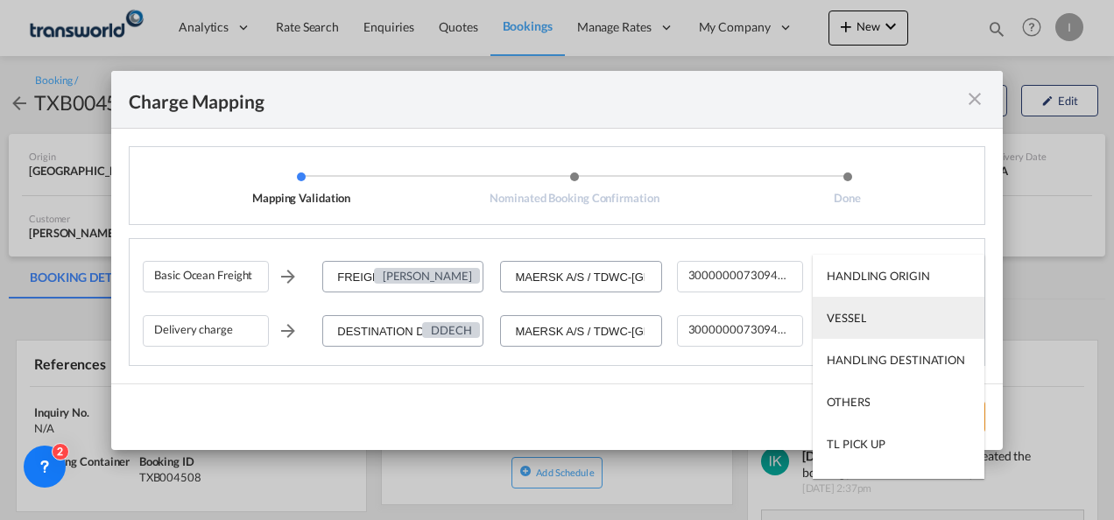
click at [863, 321] on div "VESSEL" at bounding box center [846, 318] width 39 height 16
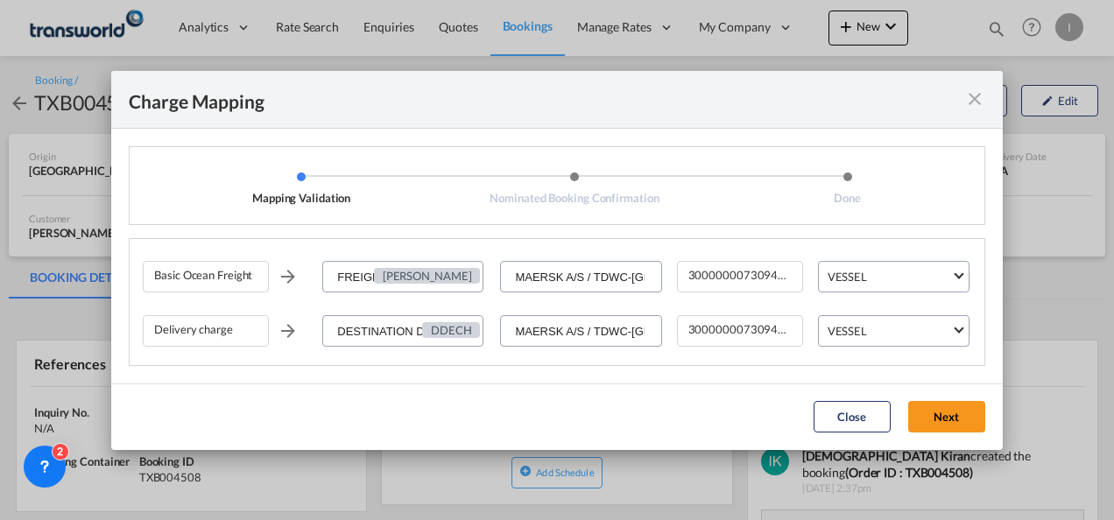
drag, startPoint x: 941, startPoint y: 399, endPoint x: 944, endPoint y: 416, distance: 16.8
click at [941, 400] on md-dialog-actions "Close Next" at bounding box center [557, 417] width 892 height 67
click at [944, 418] on button "Next" at bounding box center [946, 417] width 77 height 32
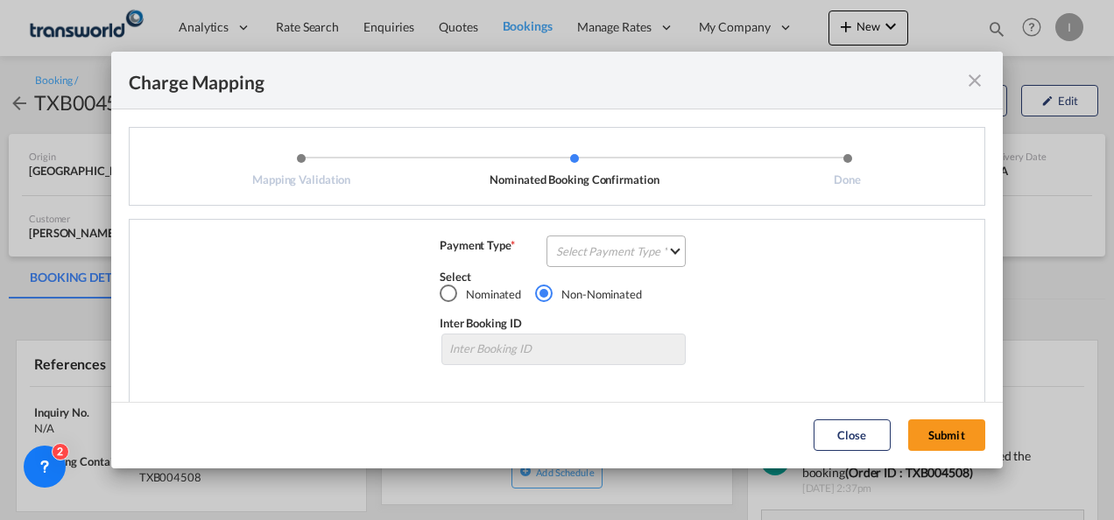
click at [631, 254] on md-select "Select Payment Type COLLECT PREPAID" at bounding box center [615, 252] width 139 height 32
click at [0, 0] on md-option "COLLECT" at bounding box center [0, 0] width 0 height 0
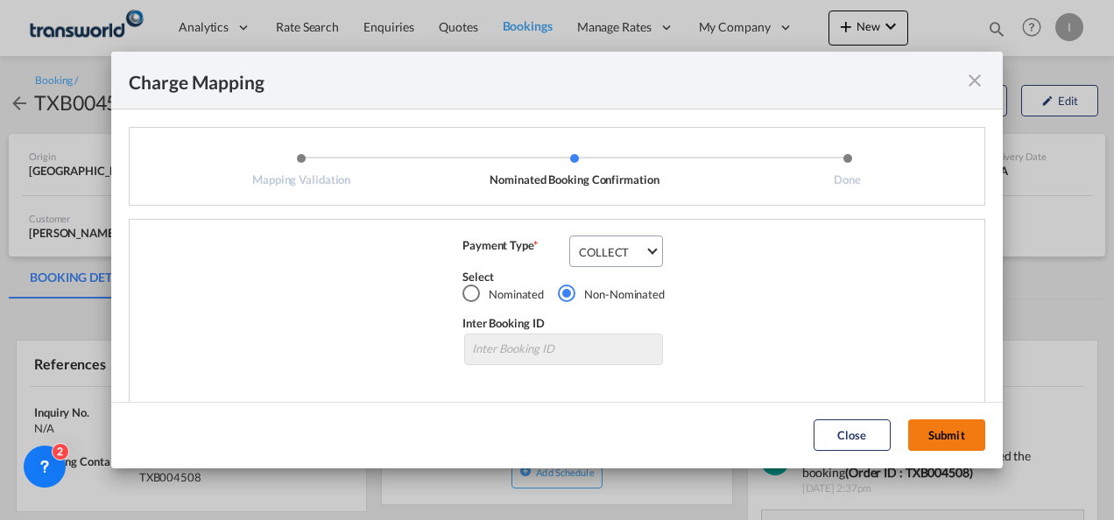
click at [911, 428] on button "Submit" at bounding box center [946, 435] width 77 height 32
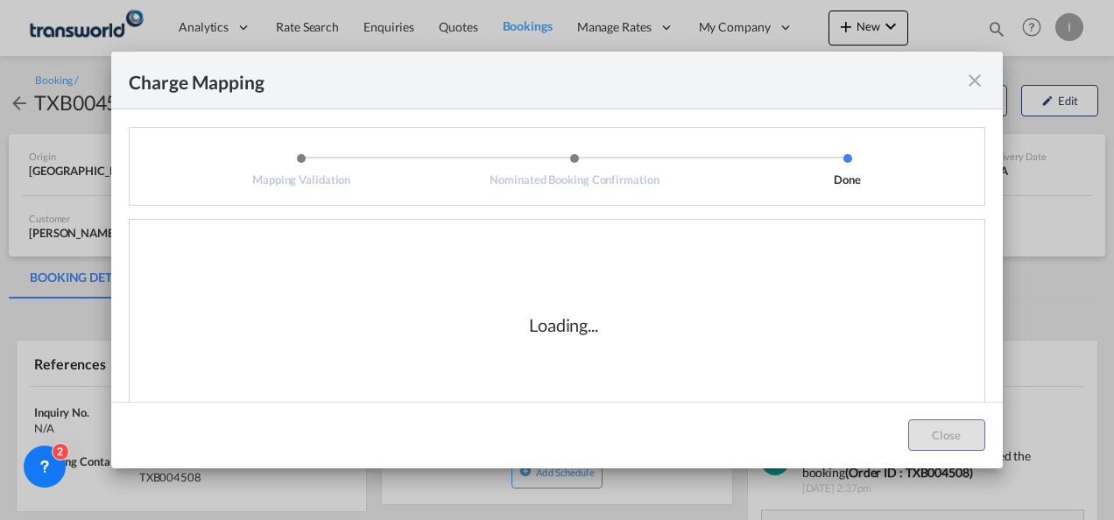
click at [762, 361] on div "Loading..." at bounding box center [564, 324] width 842 height 175
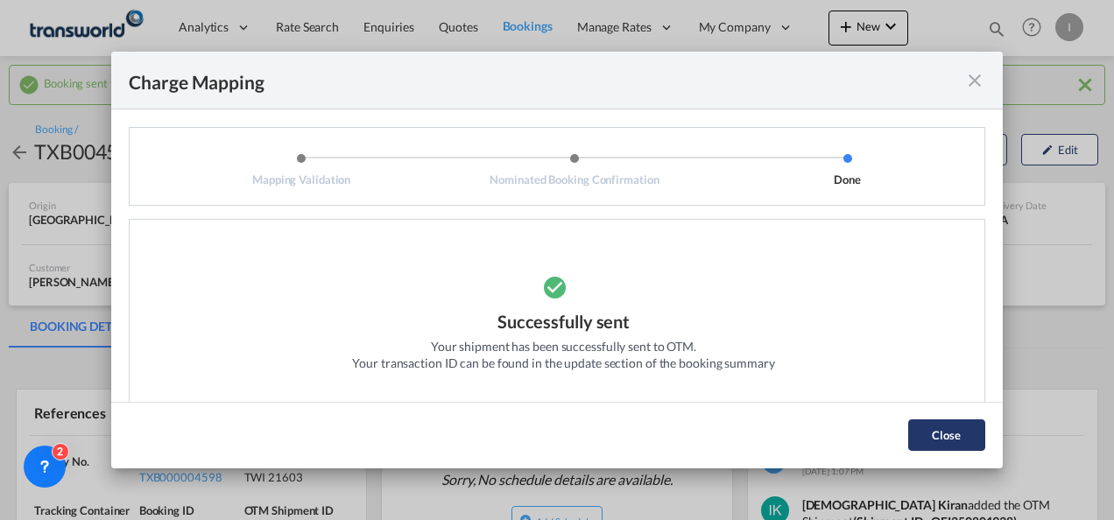
click at [941, 434] on button "Close" at bounding box center [946, 435] width 77 height 32
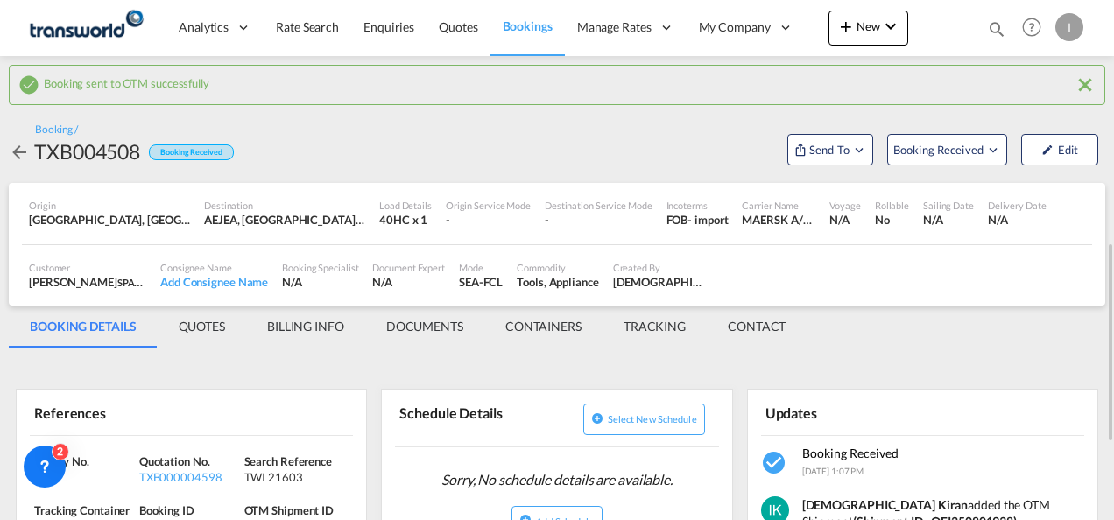
scroll to position [175, 0]
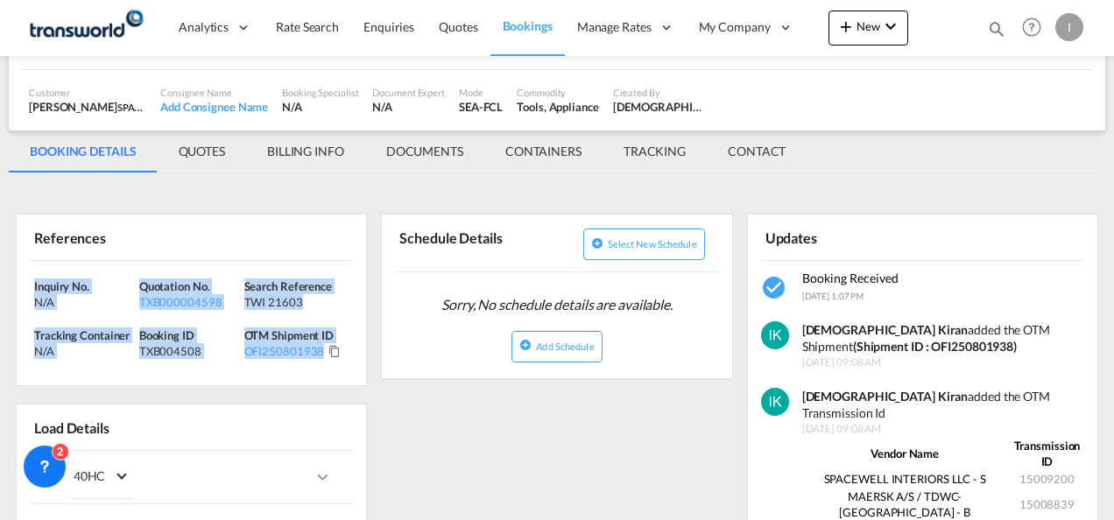
drag, startPoint x: 343, startPoint y: 380, endPoint x: -4, endPoint y: 271, distance: 363.4
click at [0, 271] on html "Analytics Reports Dashboard Rate Search Enquiries Quotes" at bounding box center [557, 260] width 1114 height 520
copy div "Inquiry No. N/A Quotation No. TXB000004598 Search Reference TWI 21603 Tracking …"
click at [895, 26] on md-icon "icon-chevron-down" at bounding box center [890, 26] width 21 height 21
click at [828, 127] on span "Quote" at bounding box center [820, 131] width 19 height 35
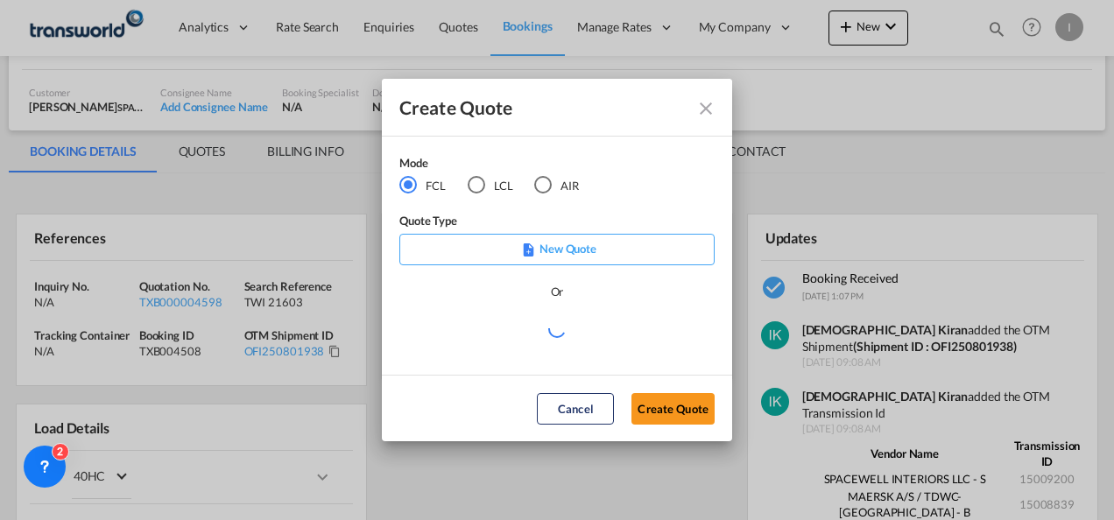
click at [553, 193] on md-radio-button "AIR" at bounding box center [556, 185] width 45 height 19
click at [657, 415] on button "Create Quote" at bounding box center [672, 409] width 83 height 32
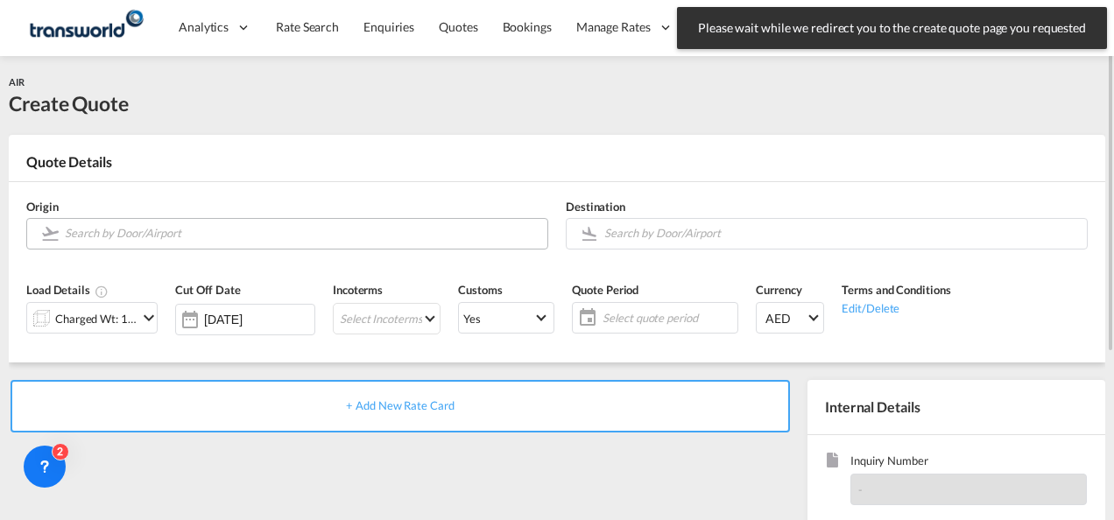
click at [185, 232] on input "Search by Door/Airport" at bounding box center [302, 233] width 474 height 31
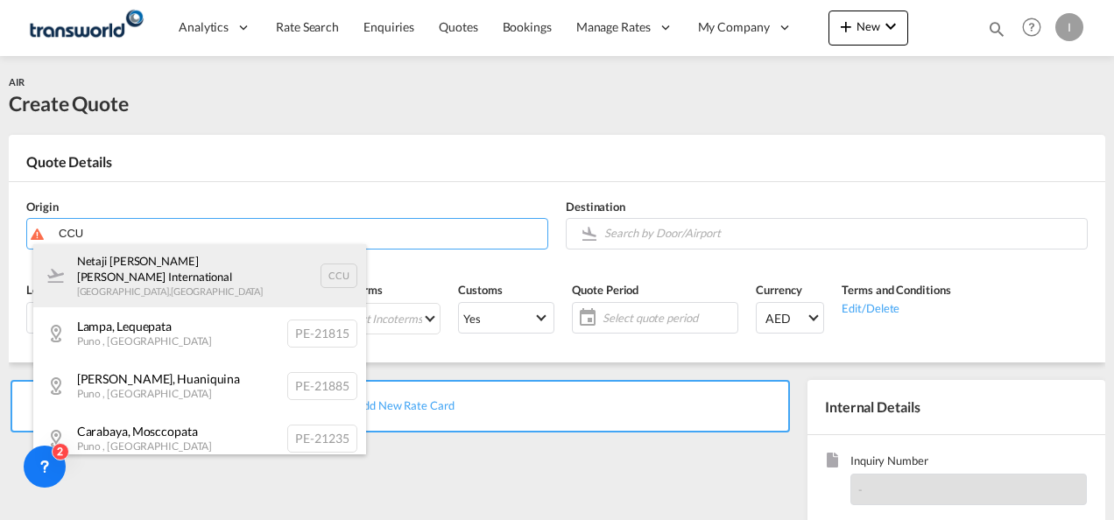
click at [142, 285] on div "Netaji [PERSON_NAME] [PERSON_NAME] International [GEOGRAPHIC_DATA] , [GEOGRAPHI…" at bounding box center [199, 275] width 333 height 63
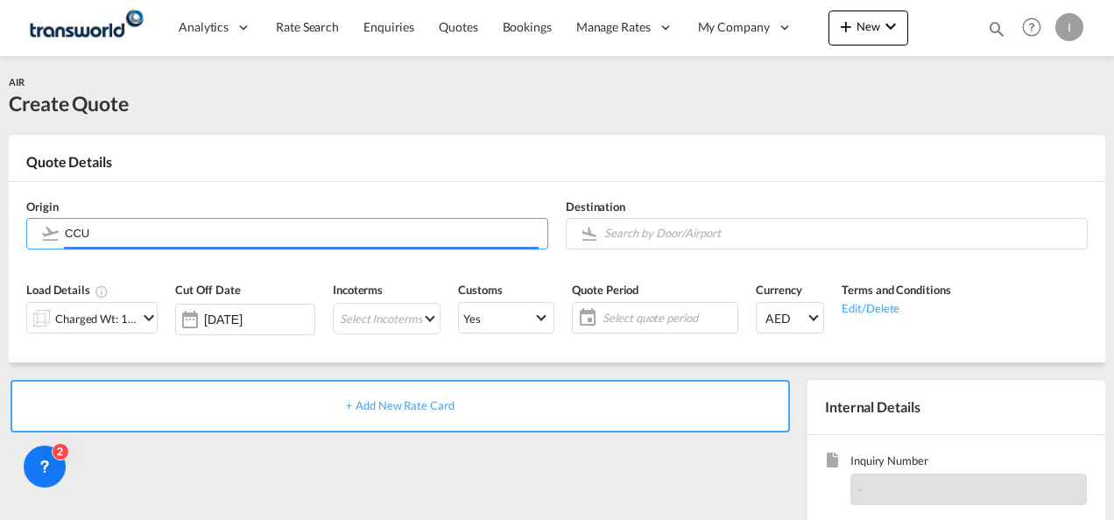
type input "Netaji [PERSON_NAME] [PERSON_NAME] International, [GEOGRAPHIC_DATA], CCU"
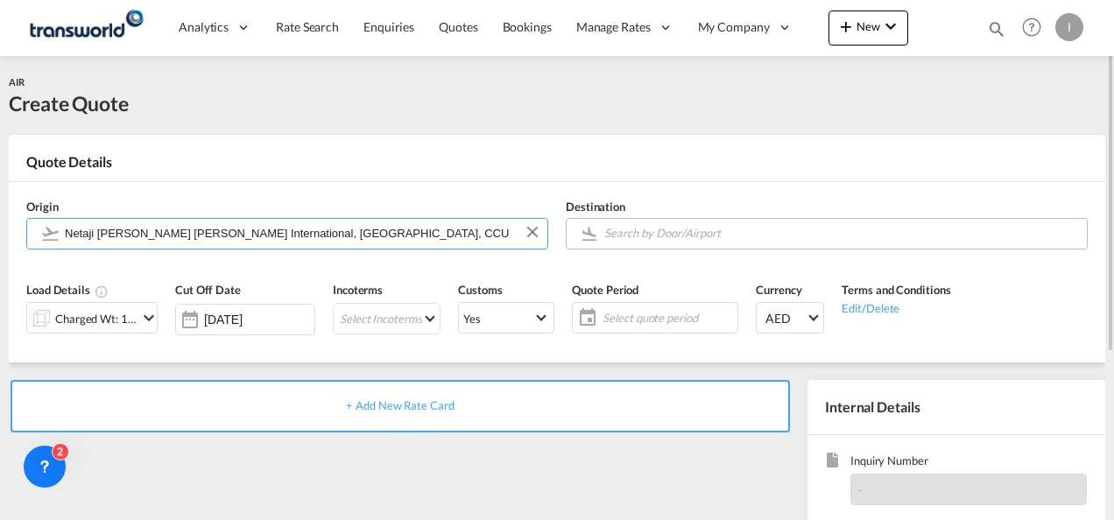
click at [675, 232] on input "Search by Door/Airport" at bounding box center [841, 233] width 474 height 31
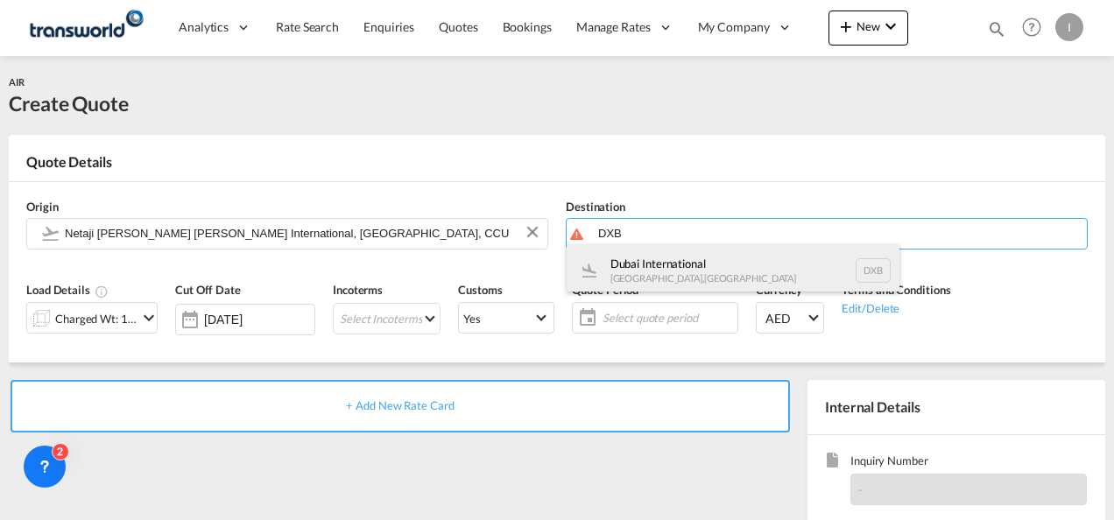
click at [666, 278] on div "Dubai International [GEOGRAPHIC_DATA] , [GEOGRAPHIC_DATA] DXB" at bounding box center [733, 270] width 333 height 53
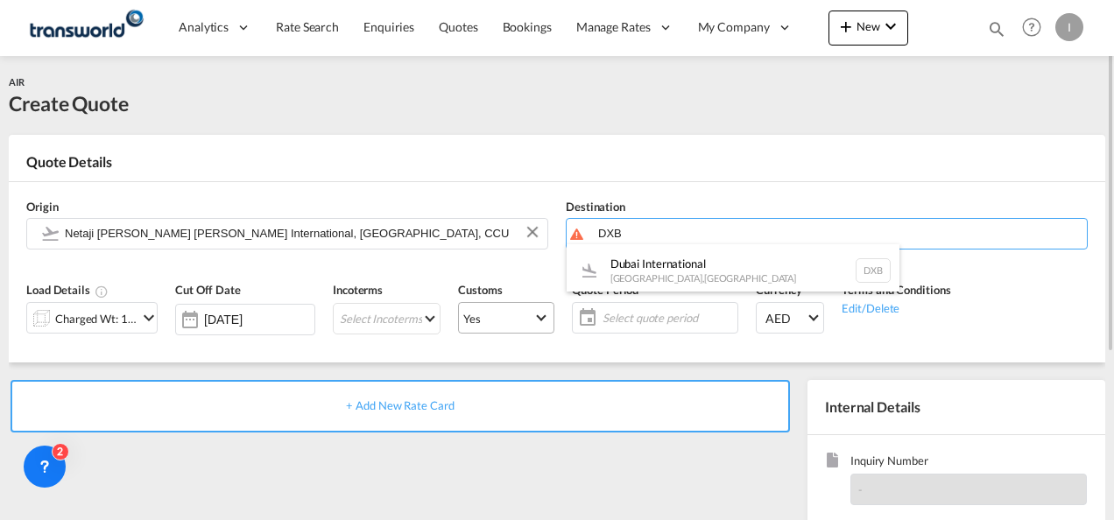
type input "Dubai International, [GEOGRAPHIC_DATA], DXB"
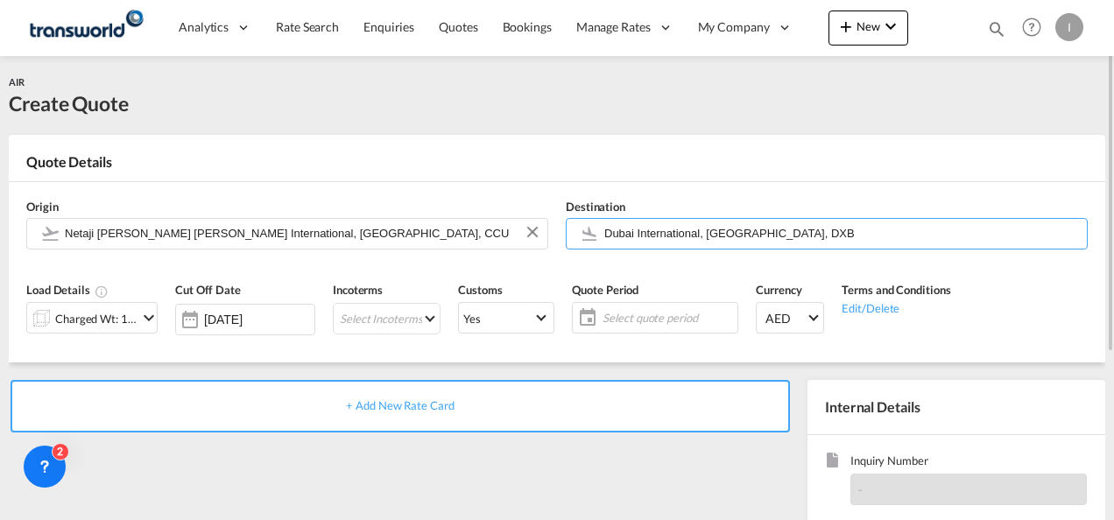
click at [121, 322] on div "Charged Wt: 1.00 KG" at bounding box center [96, 319] width 82 height 25
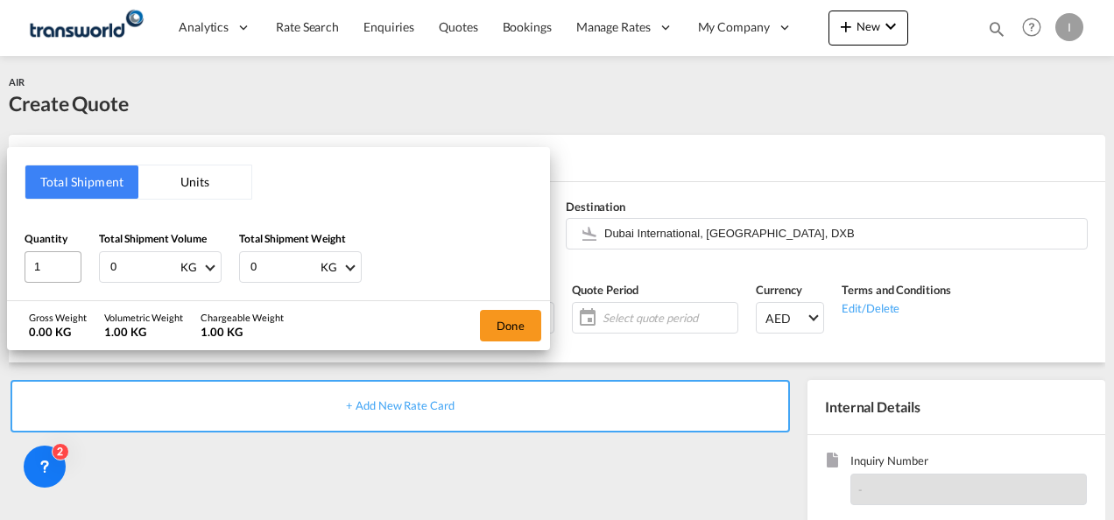
drag, startPoint x: 96, startPoint y: 266, endPoint x: 71, endPoint y: 266, distance: 25.4
click at [71, 266] on div "Quantity 1 Total Shipment Volume 0 KG CBM CFT KG LB Total Shipment Weight 0 KG …" at bounding box center [279, 256] width 508 height 53
type input "109"
type input "104"
click at [136, 254] on input "109" at bounding box center [144, 267] width 70 height 30
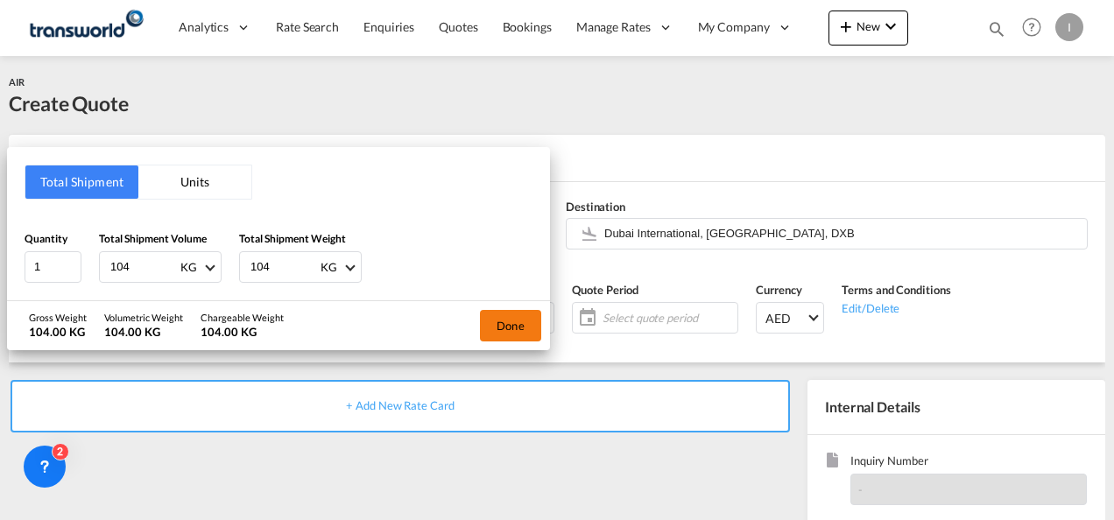
type input "104"
click at [518, 320] on button "Done" at bounding box center [510, 326] width 61 height 32
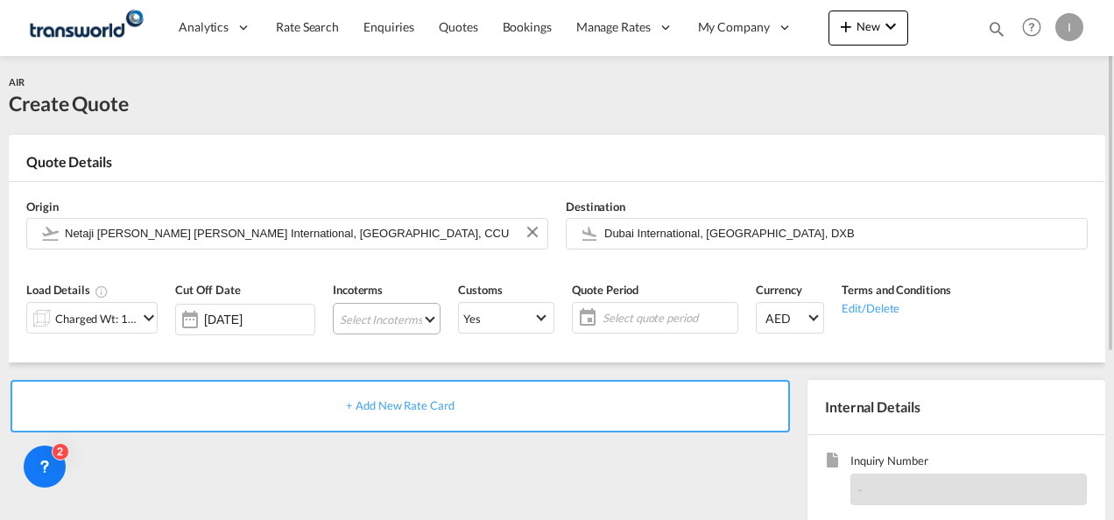
click at [393, 320] on md-select "Select Incoterms DDP - export Delivery Duty Paid DAP - import Delivered at Plac…" at bounding box center [387, 319] width 108 height 32
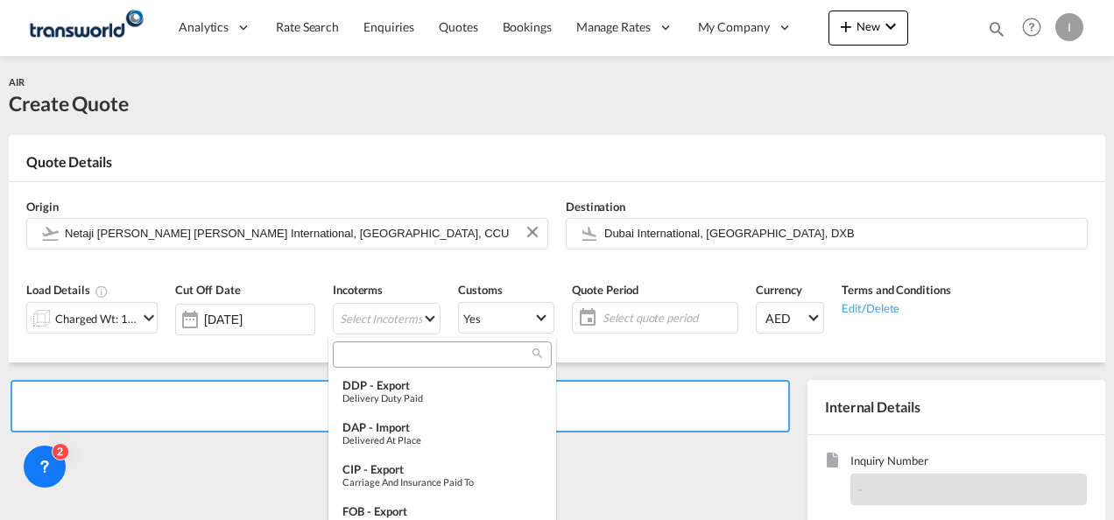
click at [377, 348] on input "search" at bounding box center [435, 355] width 194 height 16
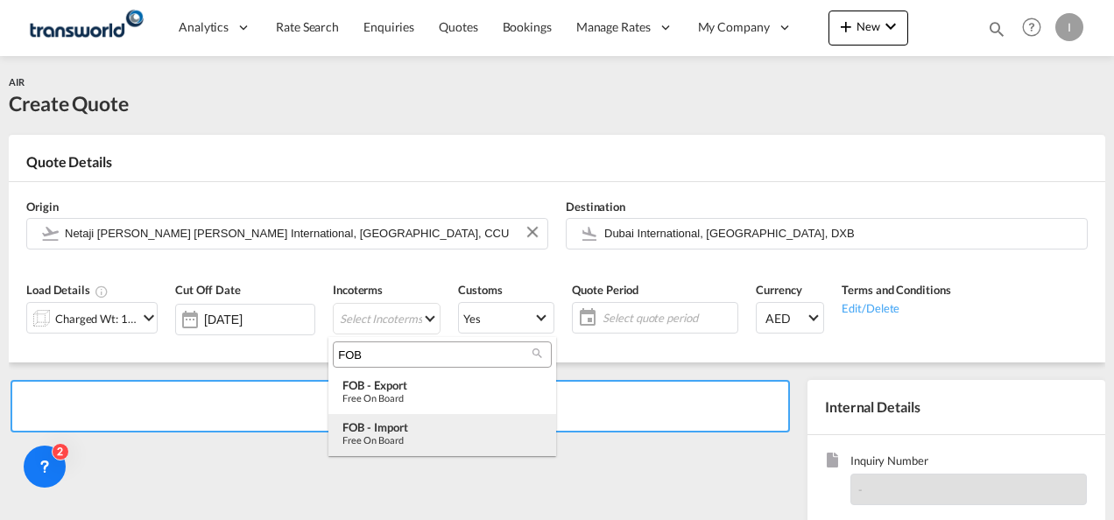
type input "FOB"
click at [388, 439] on div "Free on Board" at bounding box center [442, 439] width 200 height 11
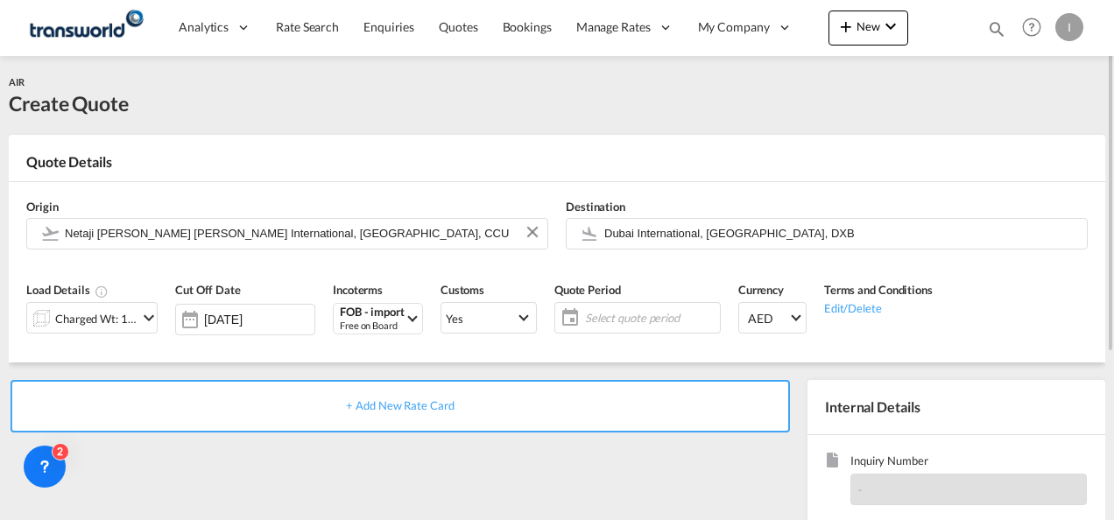
click at [617, 307] on span "Select quote period" at bounding box center [650, 318] width 139 height 25
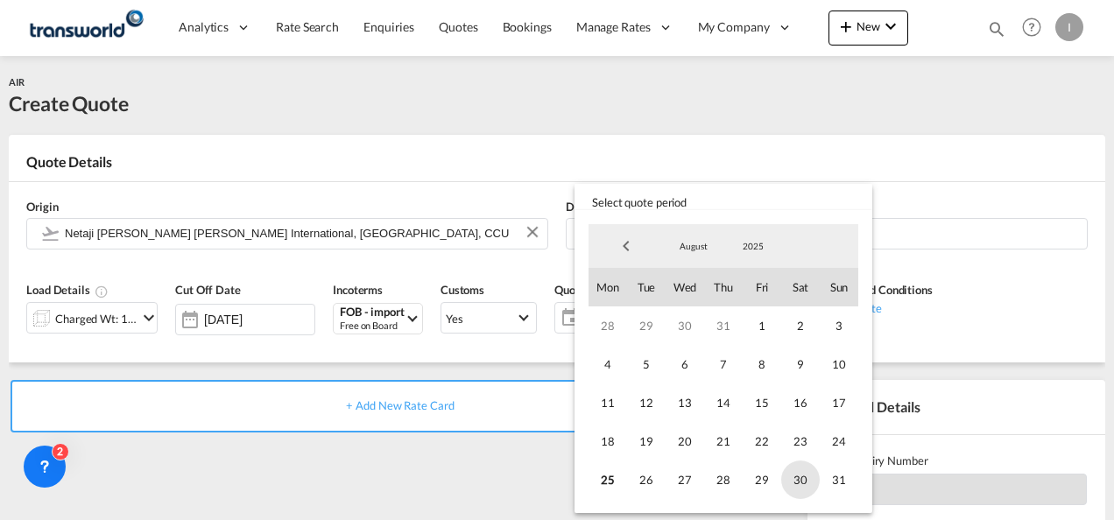
click at [813, 483] on span "30" at bounding box center [800, 480] width 39 height 39
click at [539, 479] on md-backdrop at bounding box center [557, 260] width 1114 height 520
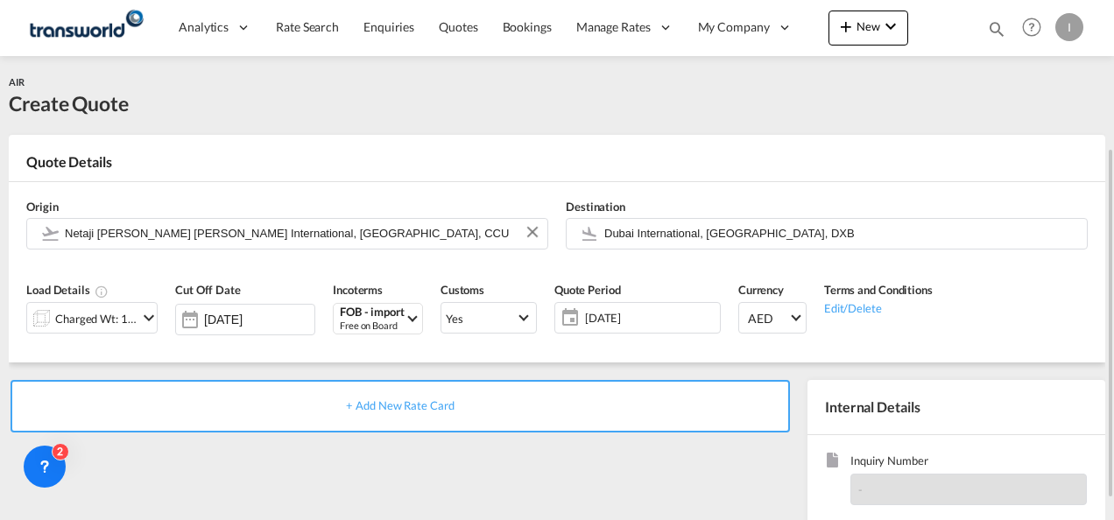
scroll to position [247, 0]
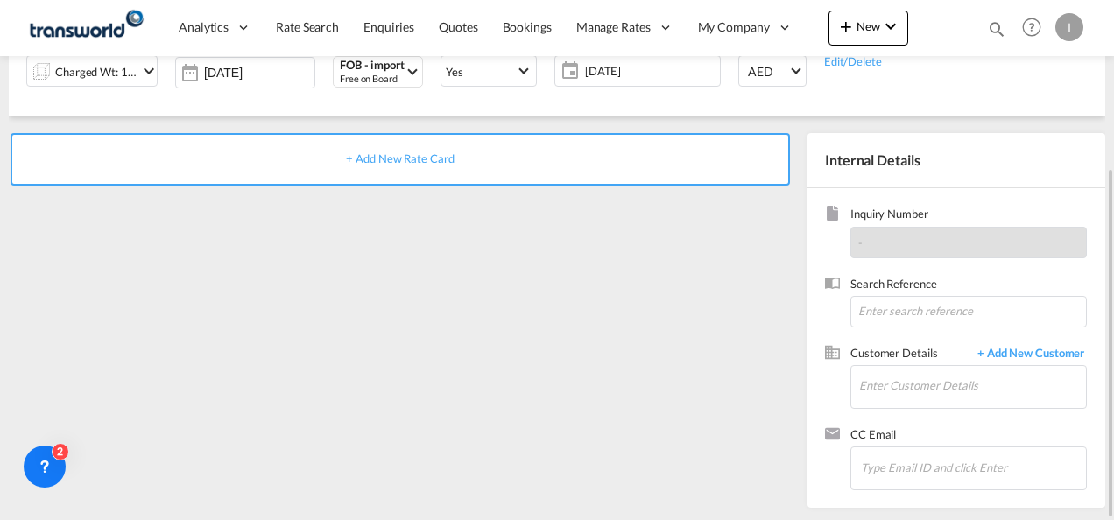
click at [888, 336] on div "Search Reference" at bounding box center [956, 310] width 263 height 69
click at [884, 317] on input at bounding box center [968, 312] width 236 height 32
paste input "From Subject Received Size Categories [DEMOGRAPHIC_DATA] Kiran FROM [GEOGRAPHIC…"
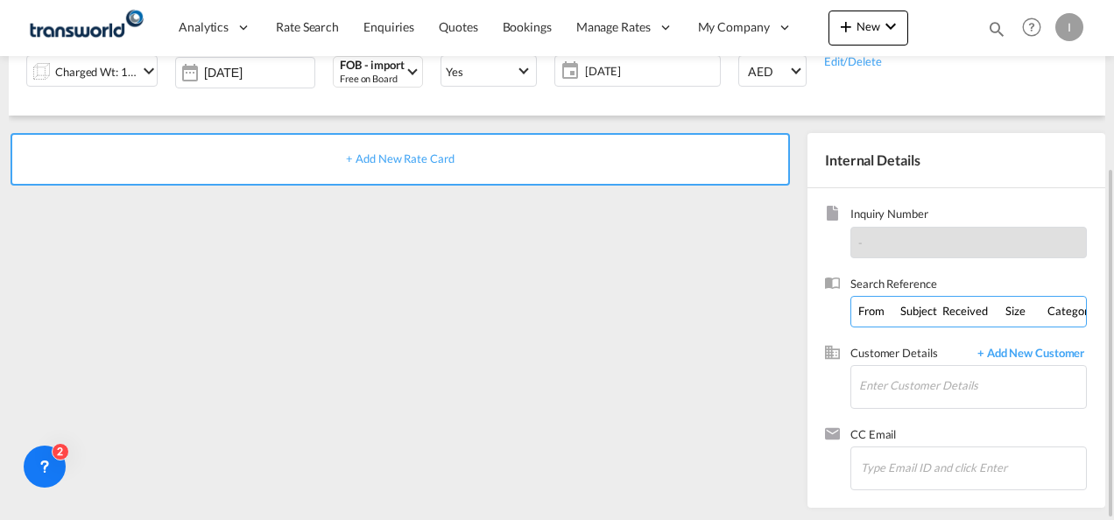
scroll to position [0, 457]
drag, startPoint x: 958, startPoint y: 309, endPoint x: 1117, endPoint y: 307, distance: 158.5
click at [1113, 307] on html "Analytics Reports Dashboard Rate Search Enquiries Quotes" at bounding box center [557, 260] width 1114 height 520
drag, startPoint x: 984, startPoint y: 309, endPoint x: 448, endPoint y: 352, distance: 538.5
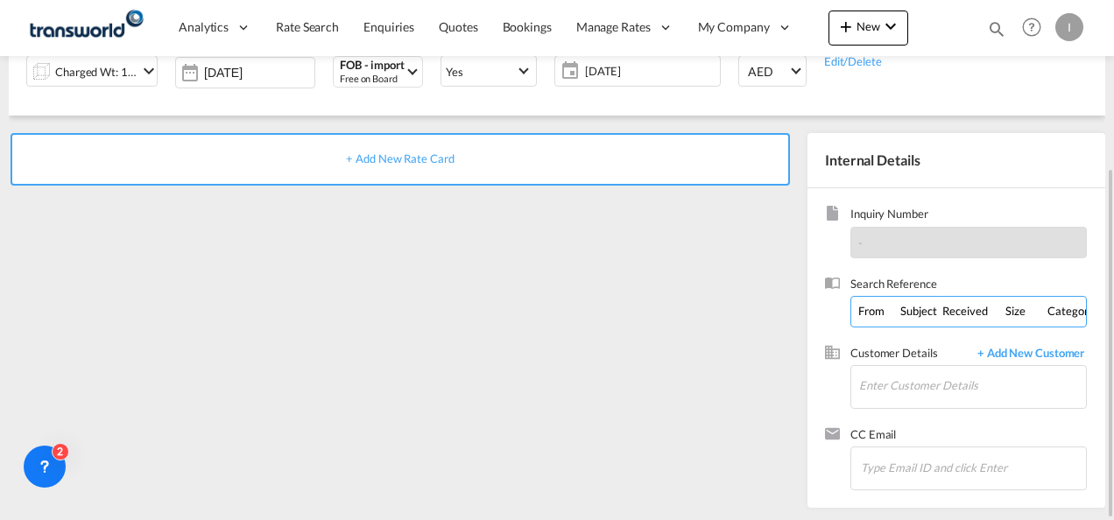
click at [448, 352] on div "+ Add New Rate Card Internal Details Inquiry Number - Search Reference From Sub…" at bounding box center [557, 312] width 1096 height 392
drag, startPoint x: 906, startPoint y: 306, endPoint x: 271, endPoint y: 332, distance: 634.6
click at [294, 332] on div "+ Add New Rate Card Internal Details Inquiry Number - Search Reference = 09 ctn…" at bounding box center [557, 312] width 1096 height 392
type input "TWI 21600"
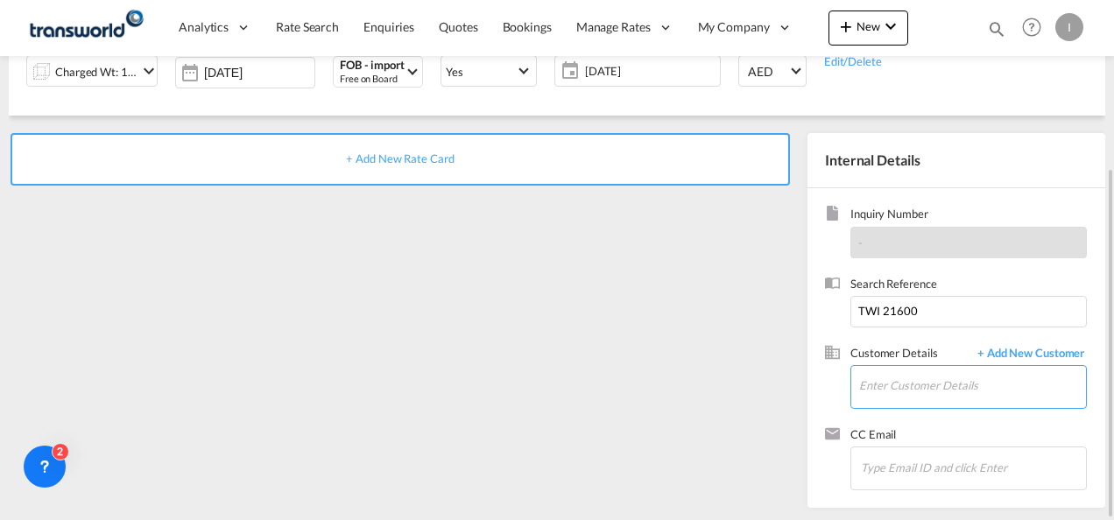
click at [916, 377] on input "Enter Customer Details" at bounding box center [972, 385] width 227 height 39
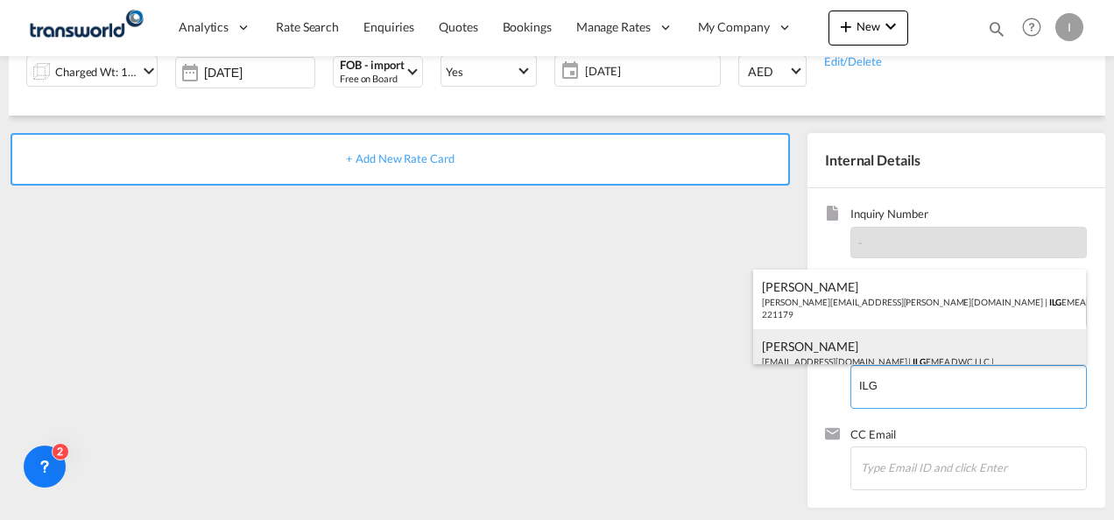
click at [870, 346] on div "[PERSON_NAME] [EMAIL_ADDRESS][DOMAIN_NAME] | ILG EMEA DWC LLC | 221179" at bounding box center [919, 359] width 333 height 60
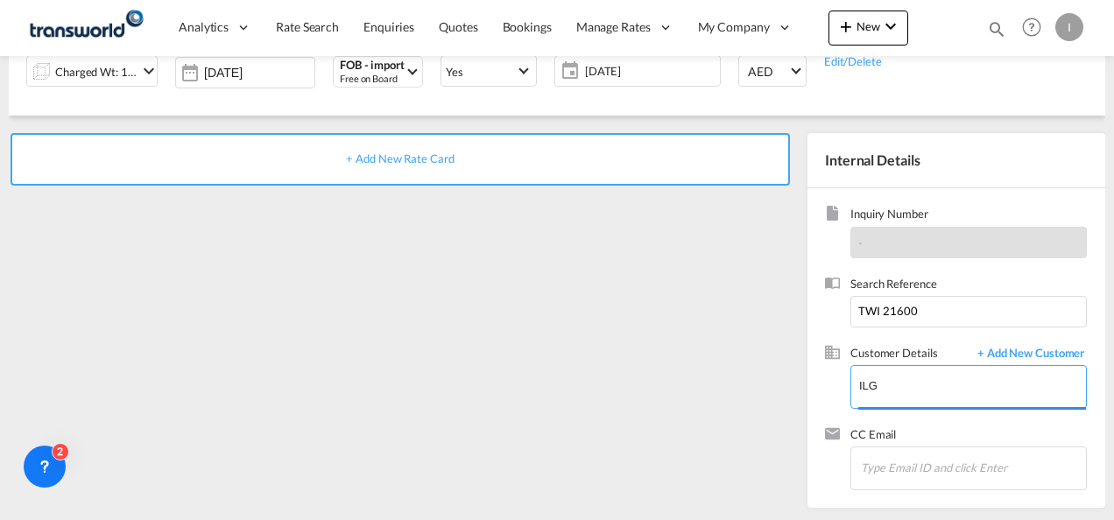
type input "ILG EMEA DWC LLC, [PERSON_NAME], [EMAIL_ADDRESS][DOMAIN_NAME]"
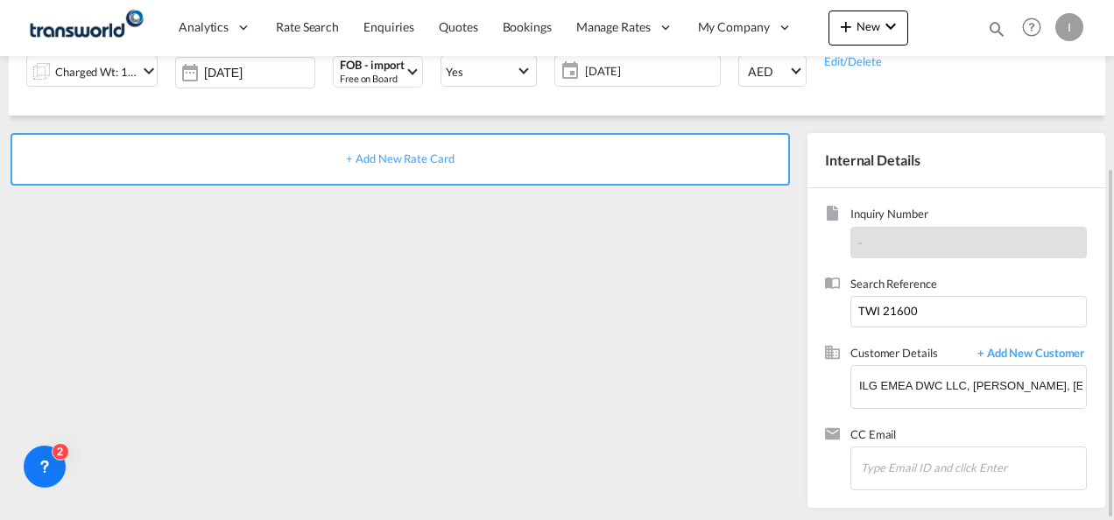
click at [424, 156] on span "+ Add New Rate Card" at bounding box center [400, 159] width 108 height 14
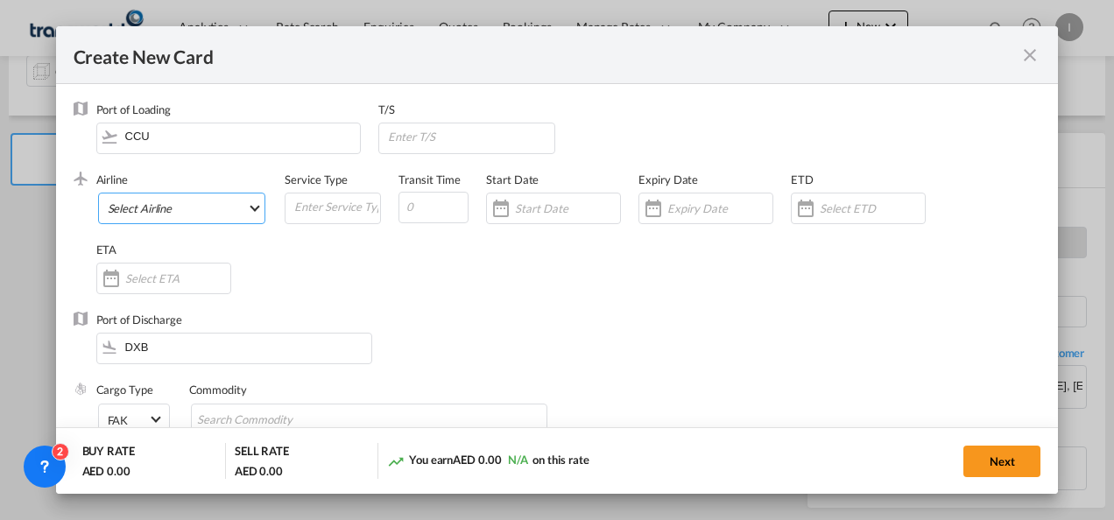
click at [242, 214] on md-select "Select Airline AIR EXPRESS S.A. (1166- / -) CMA CGM Air Cargo (1140-2C / -) DDW…" at bounding box center [182, 209] width 168 height 32
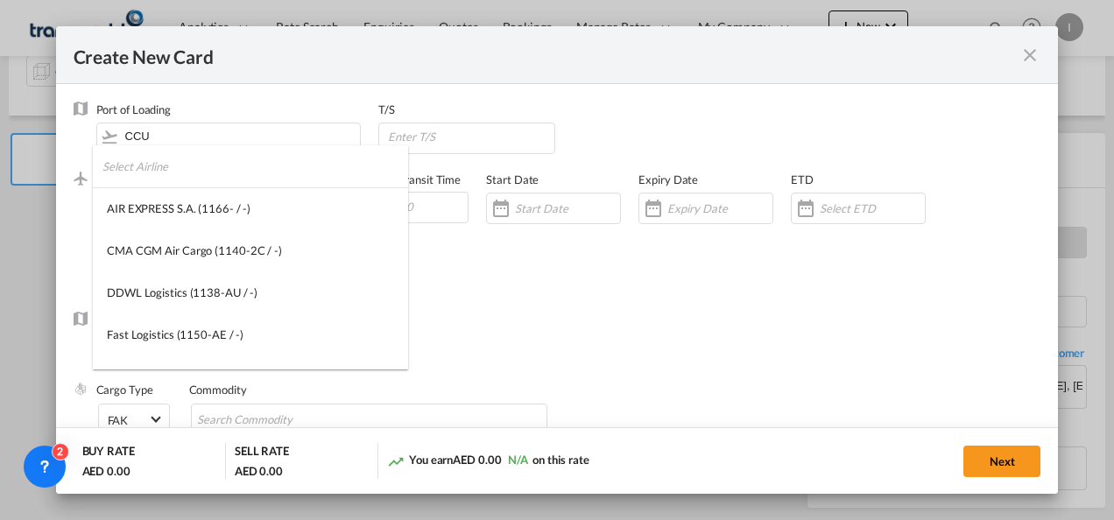
click at [182, 181] on input "search" at bounding box center [255, 166] width 306 height 42
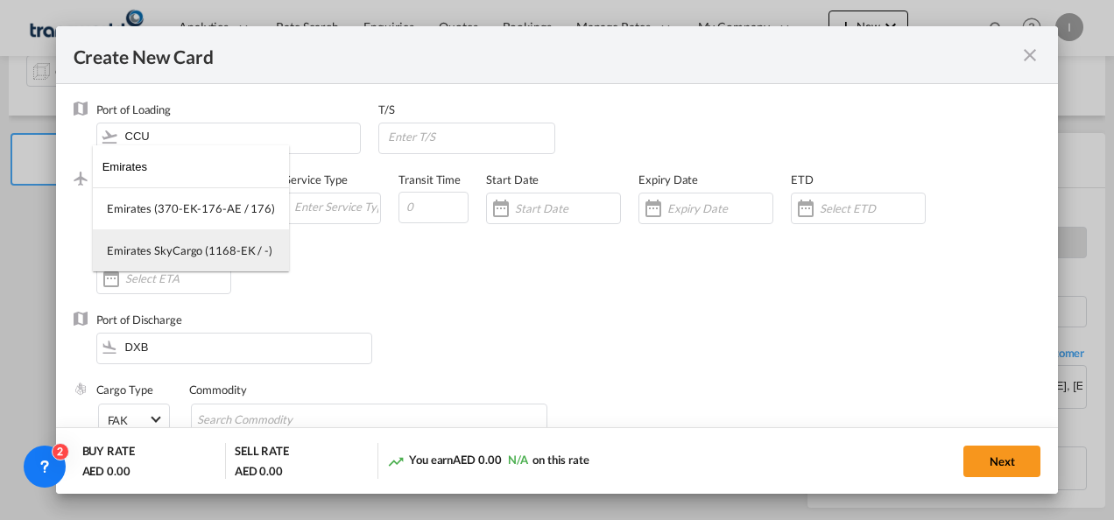
type input "Emirates"
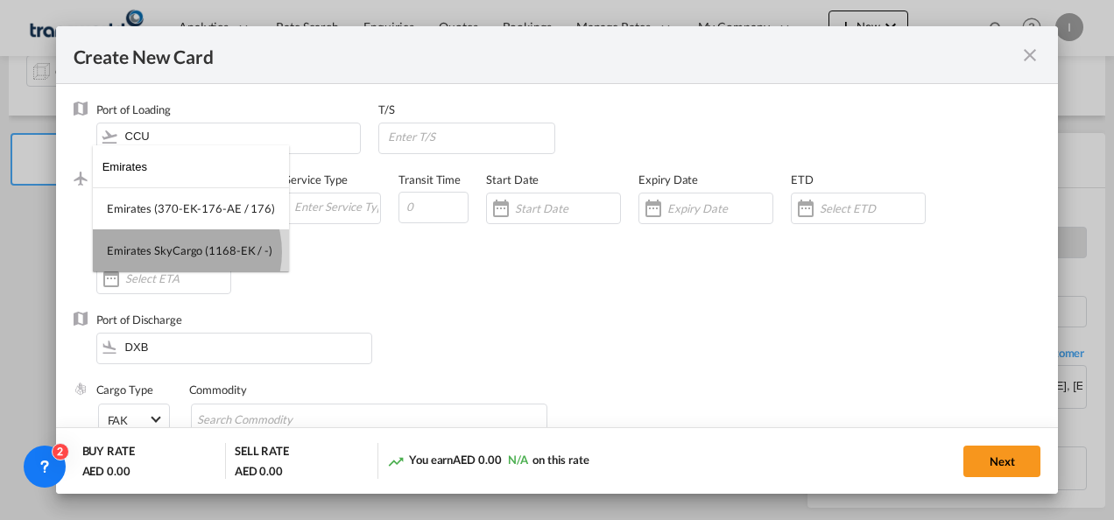
click at [183, 252] on div "Emirates SkyCargo (1168-EK / -)" at bounding box center [190, 251] width 166 height 16
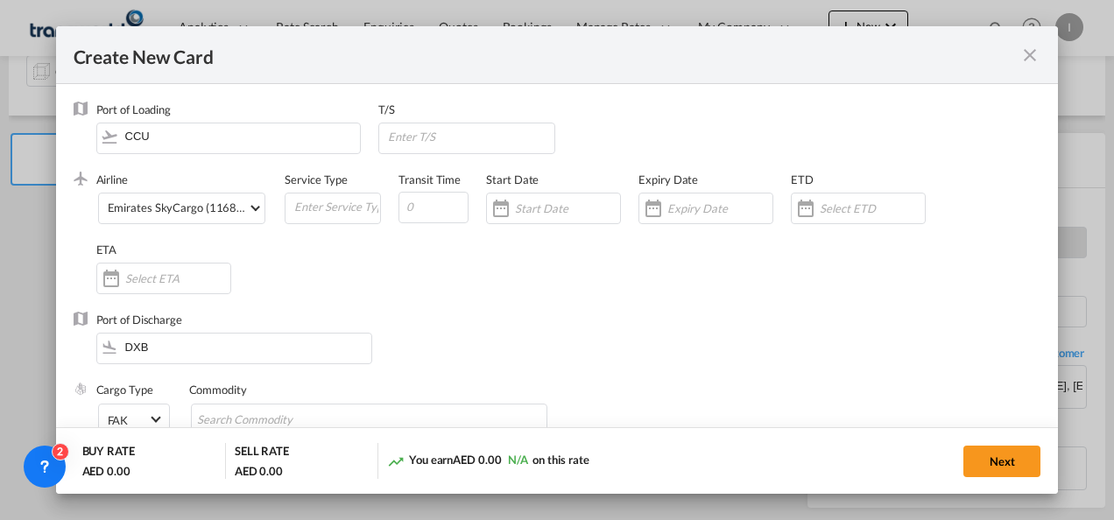
click at [699, 204] on input "Create New Card ..." at bounding box center [719, 208] width 105 height 14
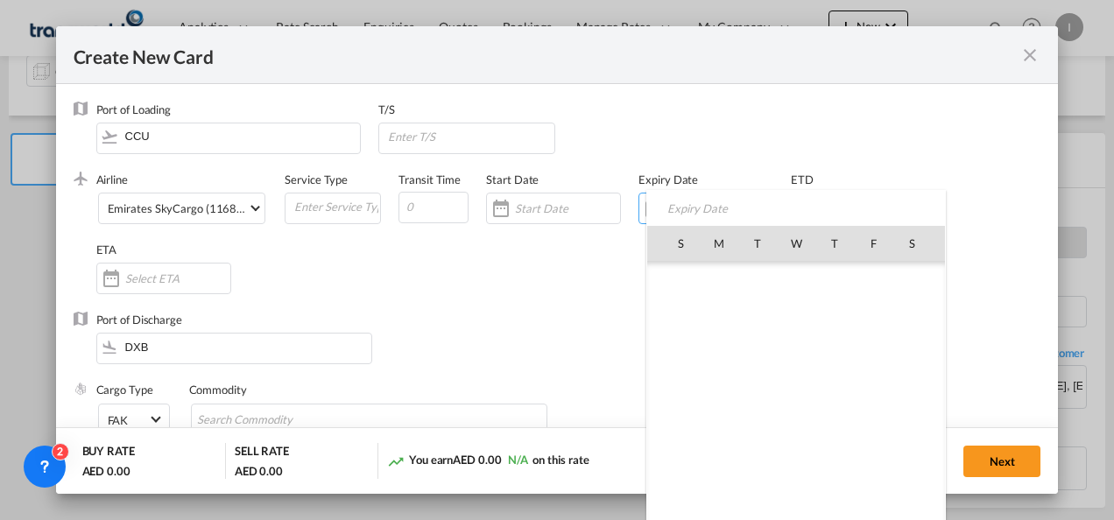
scroll to position [405431, 0]
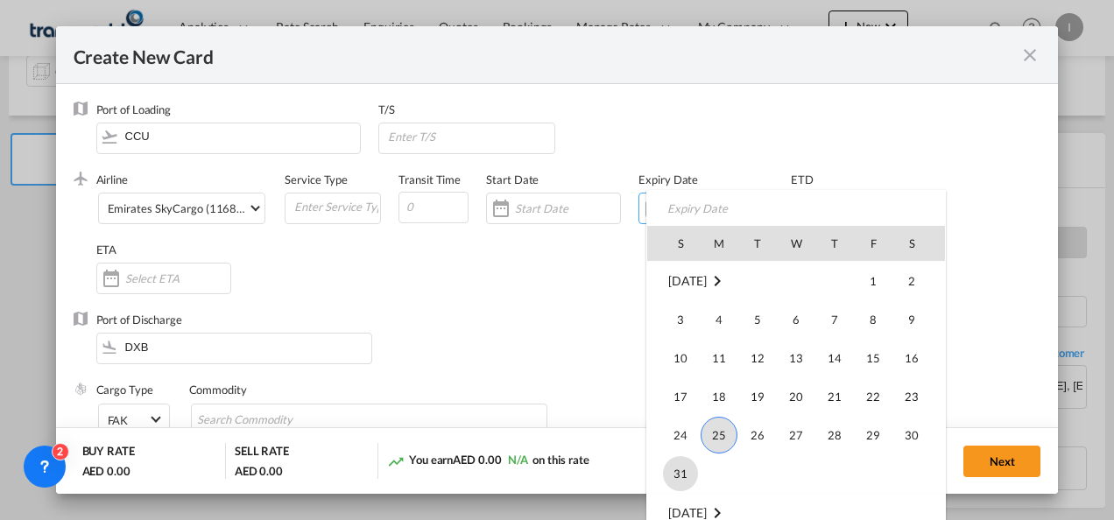
click at [689, 469] on span "31" at bounding box center [680, 473] width 35 height 35
type input "[DATE]"
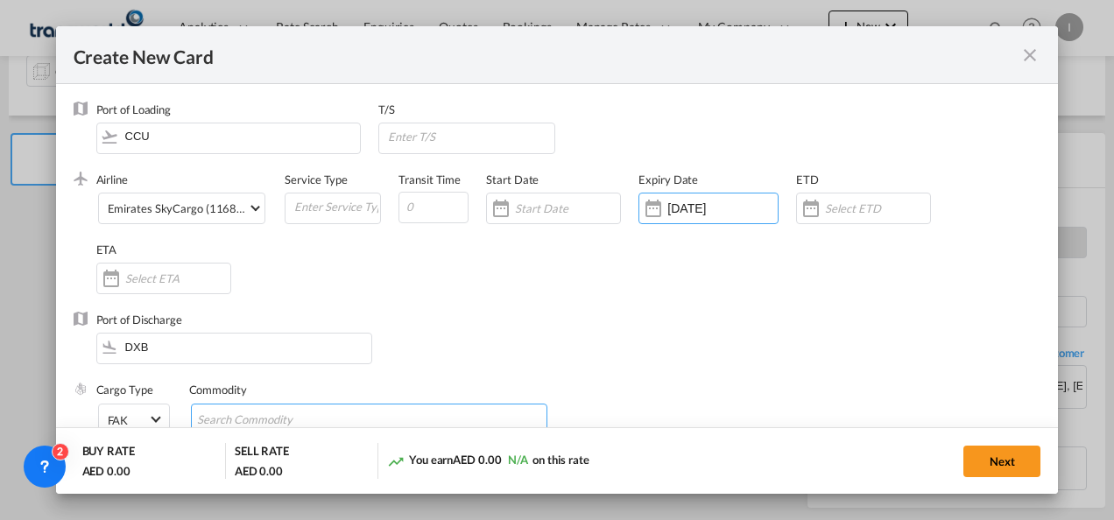
click at [316, 420] on input "Search Commodity" at bounding box center [277, 420] width 160 height 28
type input "General Cargo"
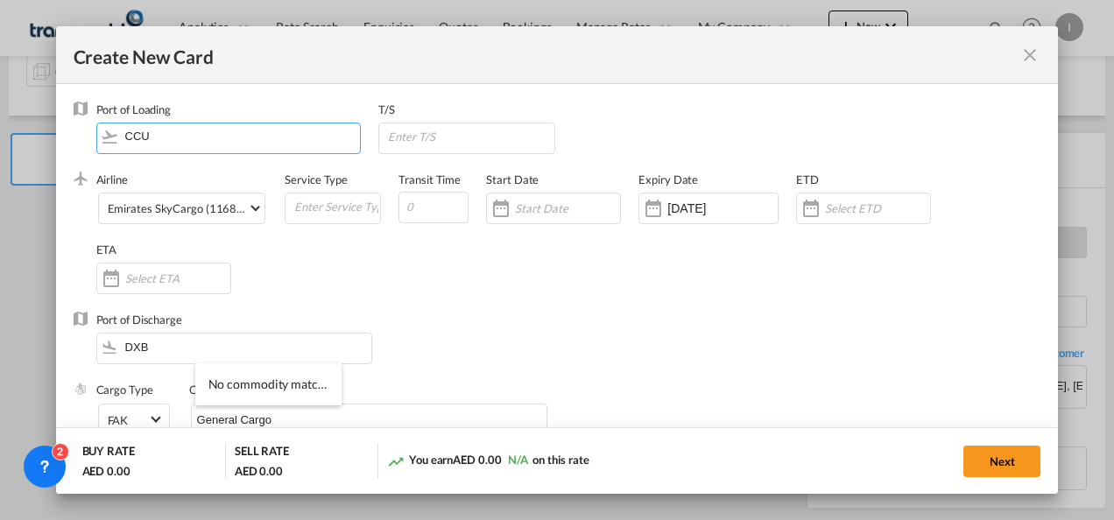
click at [345, 152] on div "Port of Loading CCU" at bounding box center [237, 137] width 283 height 70
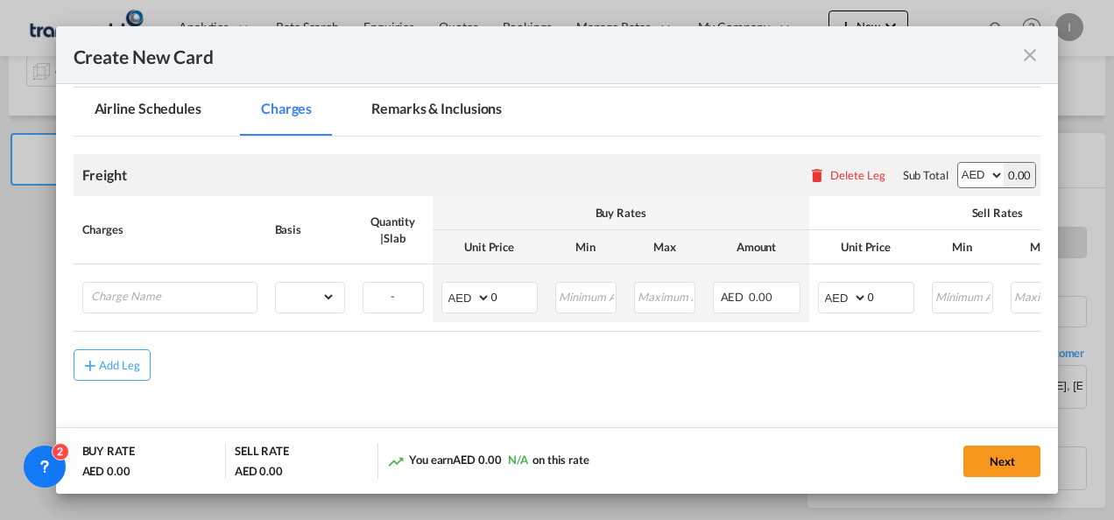
scroll to position [415, 0]
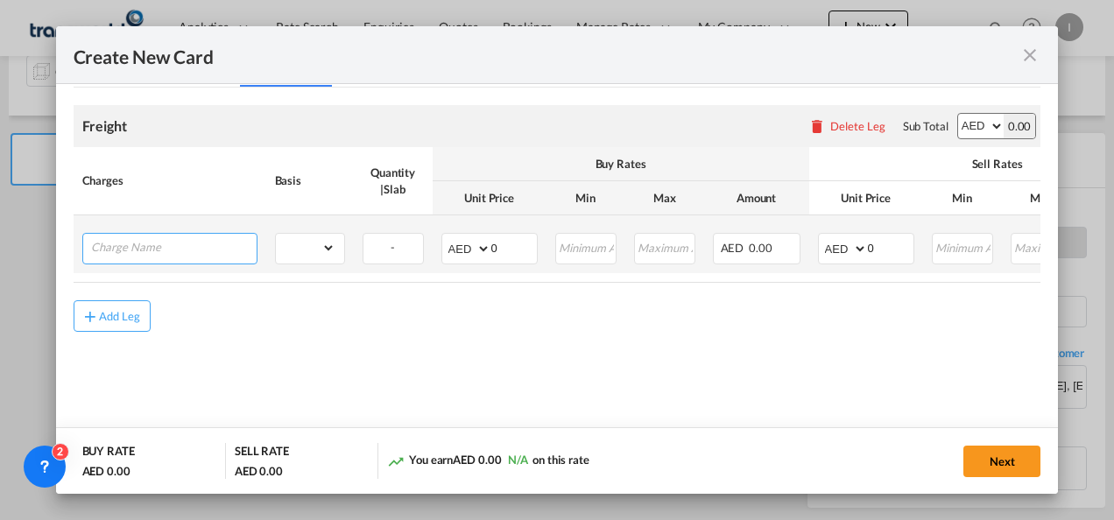
click at [201, 250] on input "Charge Name" at bounding box center [174, 247] width 166 height 26
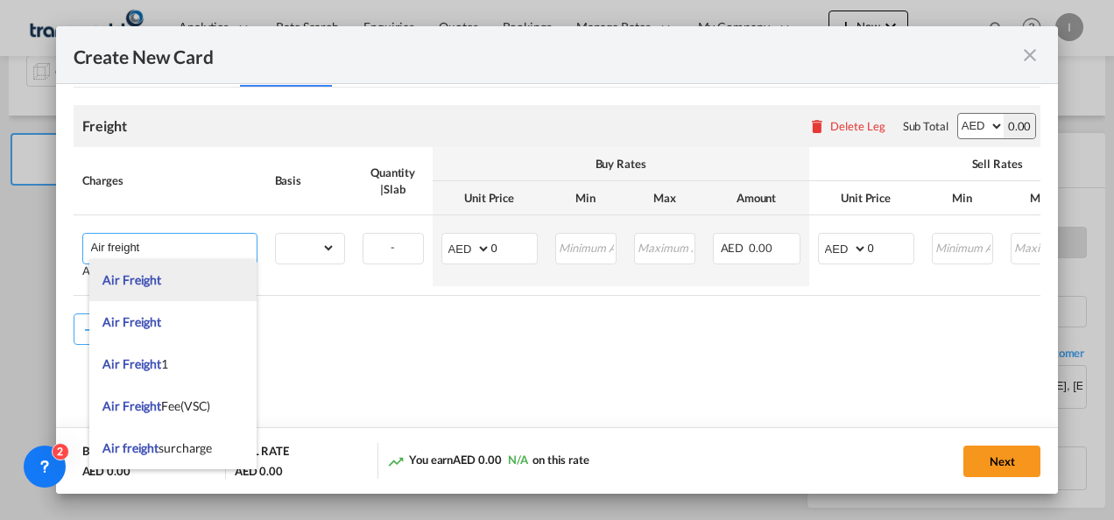
click at [161, 289] on li "Air Freight" at bounding box center [172, 280] width 167 height 42
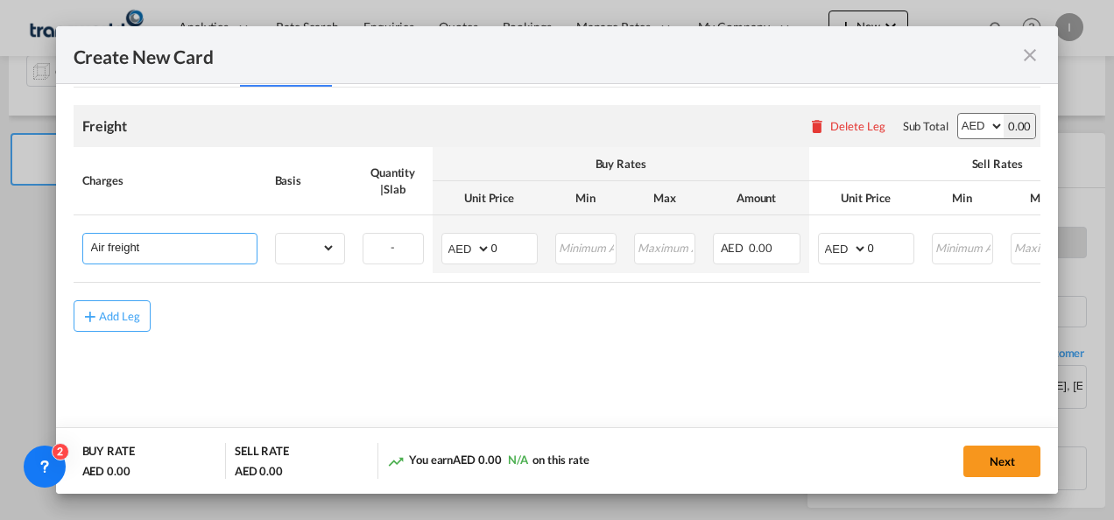
type input "Air Freight"
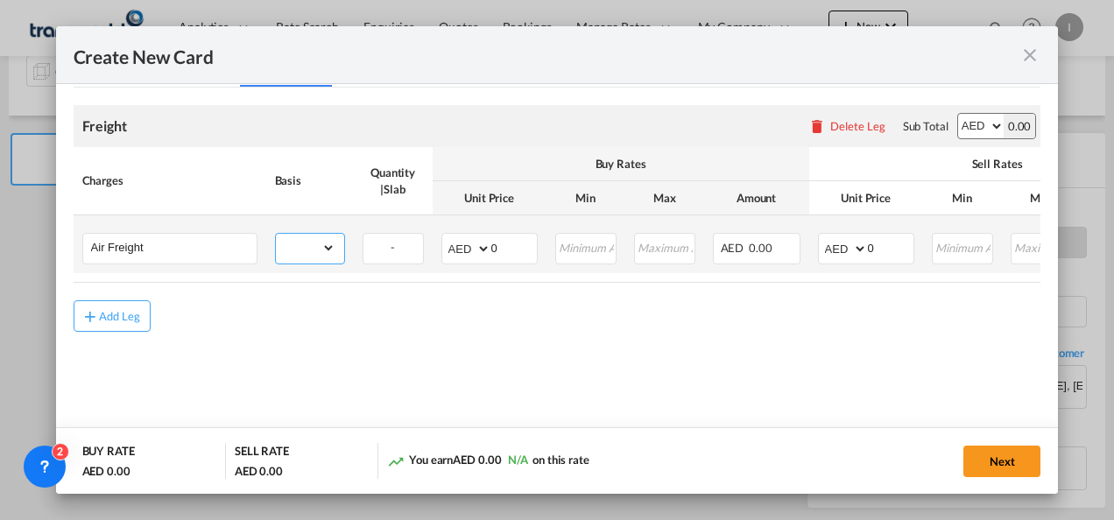
click at [308, 252] on select "gross_weight volumetric_weight per_shipment per_bl per_km % on air freight per_…" at bounding box center [306, 248] width 60 height 28
select select "per_shipment"
click at [276, 234] on select "gross_weight volumetric_weight per_shipment per_bl per_km % on air freight per_…" at bounding box center [306, 248] width 60 height 28
drag, startPoint x: 503, startPoint y: 244, endPoint x: 473, endPoint y: 250, distance: 30.2
click at [473, 250] on md-input-container "AED AFN ALL AMD ANG AOA ARS AUD AWG AZN BAM BBD BDT BGN BHD BIF BMD BND [PERSON…" at bounding box center [489, 249] width 96 height 32
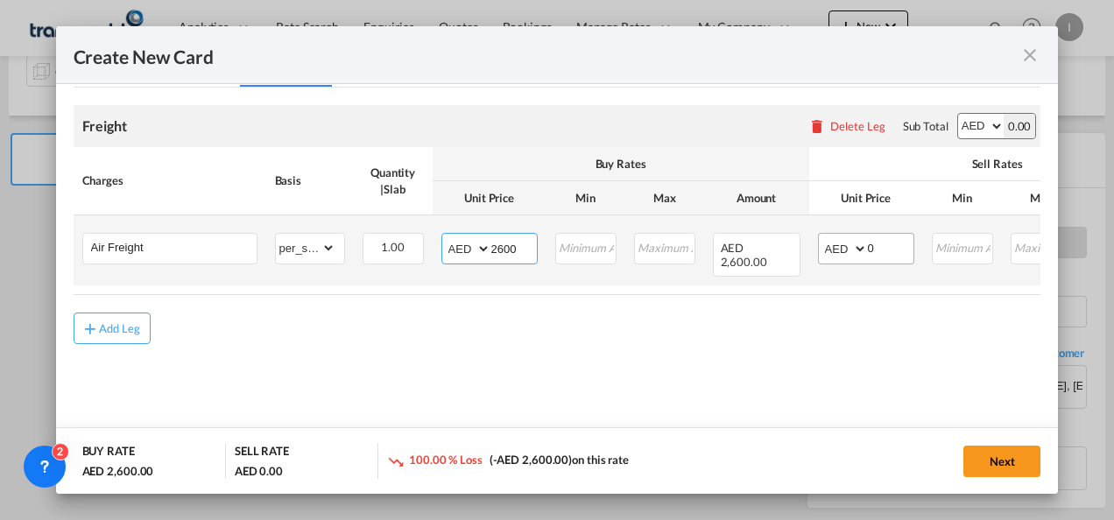
type input "2600"
drag, startPoint x: 877, startPoint y: 248, endPoint x: 858, endPoint y: 247, distance: 19.3
click at [858, 247] on md-input-container "AED AFN ALL AMD ANG AOA ARS AUD AWG AZN BAM BBD BDT BGN BHD BIF BMD BND [PERSON…" at bounding box center [866, 249] width 96 height 32
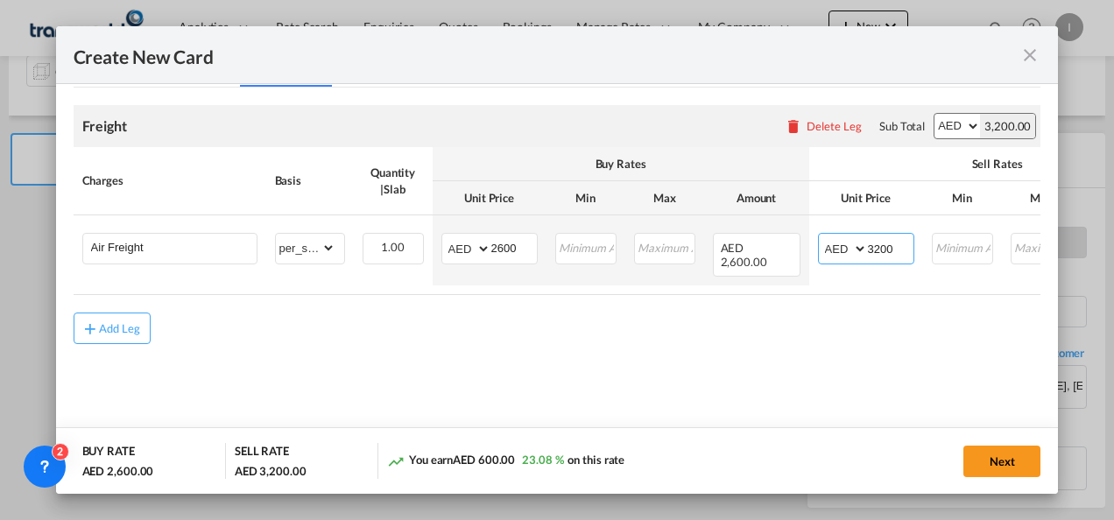
type input "3200"
click at [790, 339] on md-content "Freight Please enter leg name Leg Name Already Exists Delete Leg Sub Total AED …" at bounding box center [558, 250] width 968 height 325
click at [971, 442] on md-dialog-actions "BUY RATE AED 2,600.00 SELL RATE AED 3,200.00 You earn AED 600.00 23.08 % on thi…" at bounding box center [557, 460] width 1003 height 67
click at [978, 457] on button "Next" at bounding box center [1001, 462] width 77 height 32
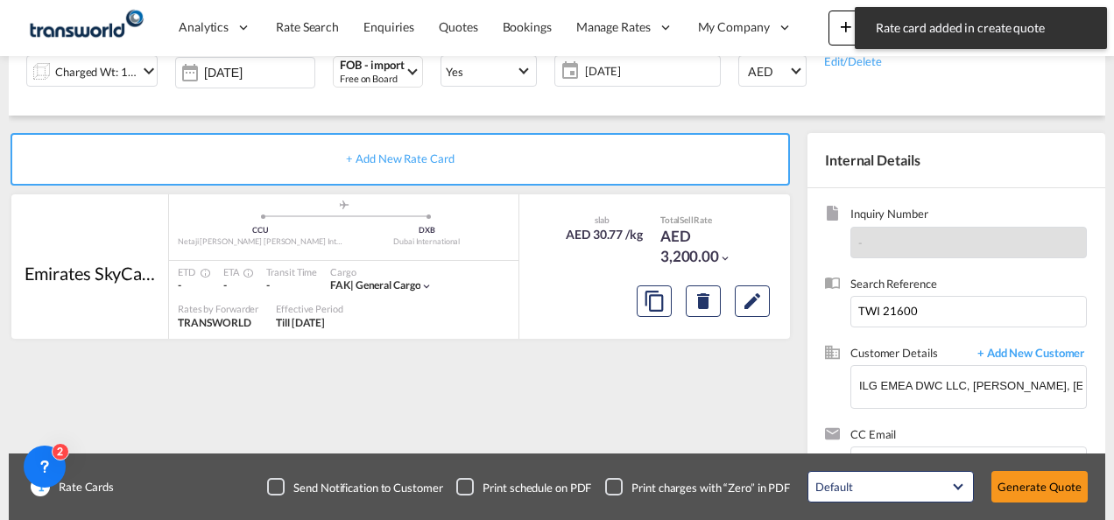
click at [1028, 459] on div "Create New Card Port of [GEOGRAPHIC_DATA] CCU T/S .a{fill:#aaa8ad;} Airline Emi…" at bounding box center [557, 260] width 1114 height 520
click at [1031, 483] on button "Generate Quote" at bounding box center [1039, 487] width 96 height 32
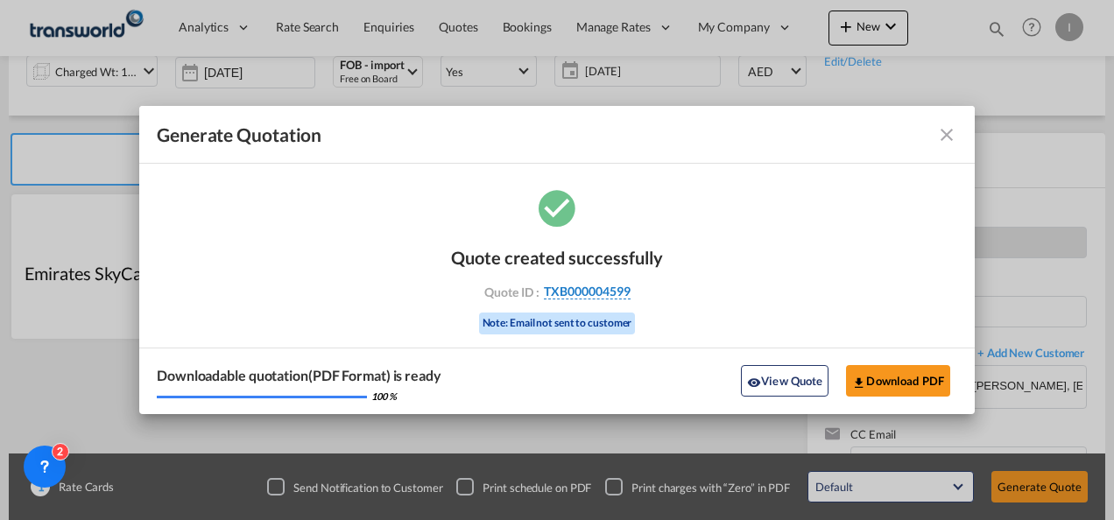
click at [589, 289] on span "TXB000004599" at bounding box center [587, 292] width 87 height 16
